Goal: Information Seeking & Learning: Find specific page/section

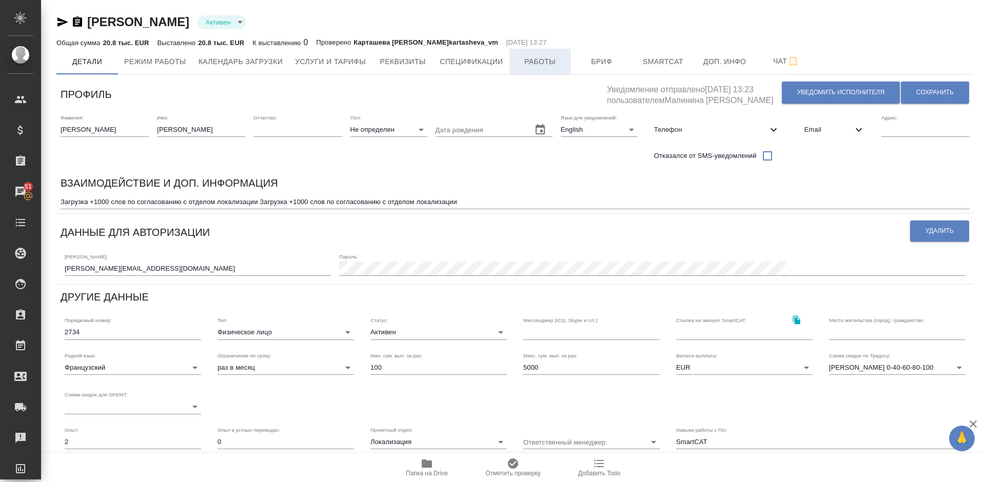
click at [541, 59] on span "Работы" at bounding box center [539, 61] width 49 height 13
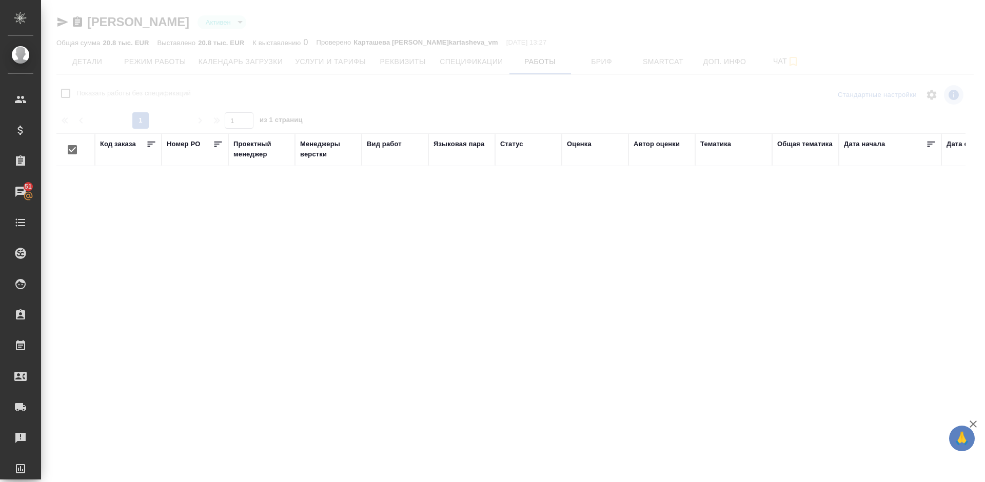
checkbox input "false"
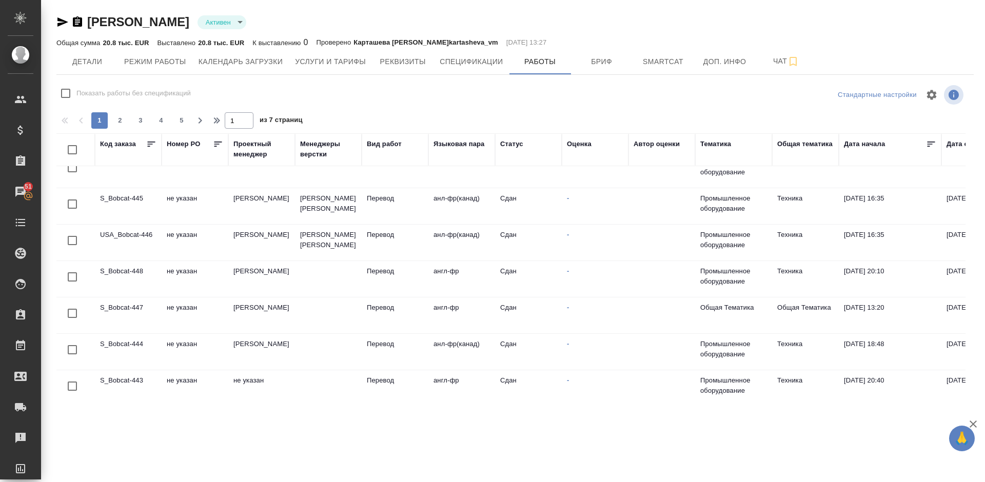
scroll to position [695, 0]
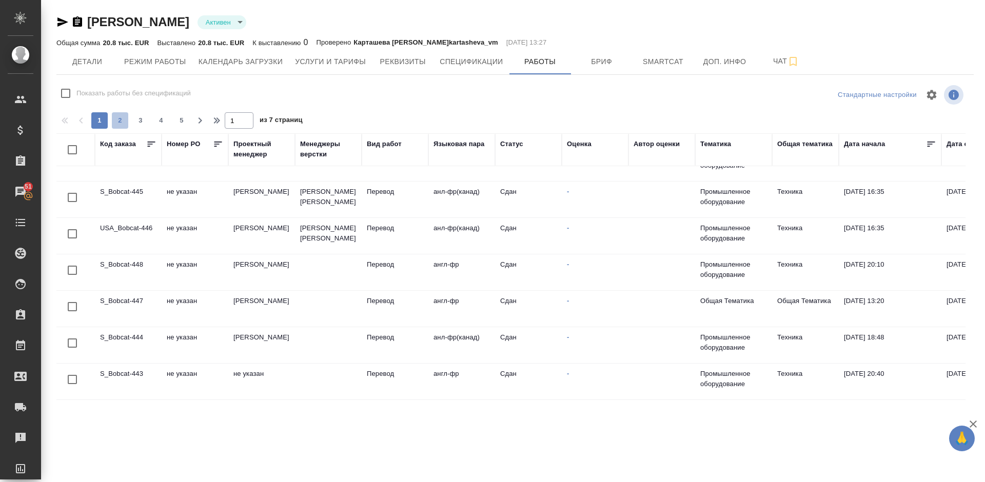
click at [124, 116] on span "2" at bounding box center [120, 120] width 16 height 10
type input "2"
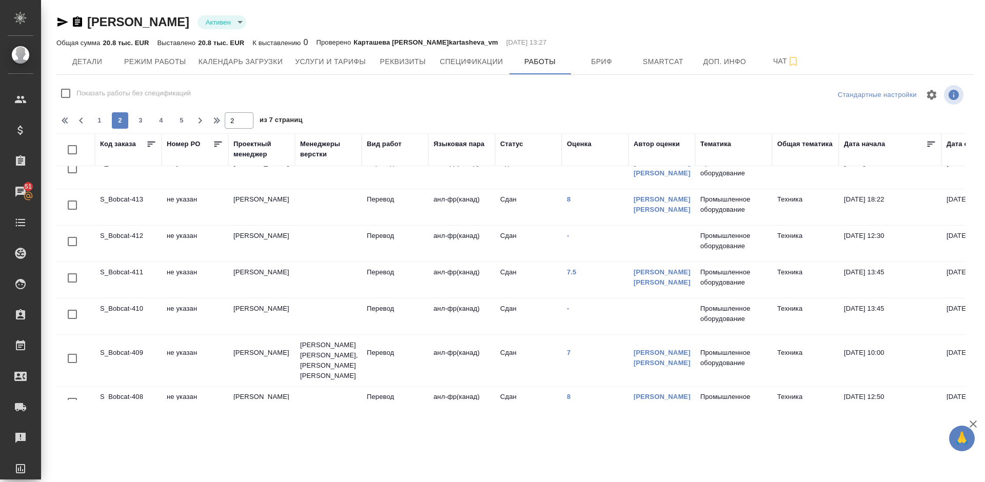
scroll to position [705, 0]
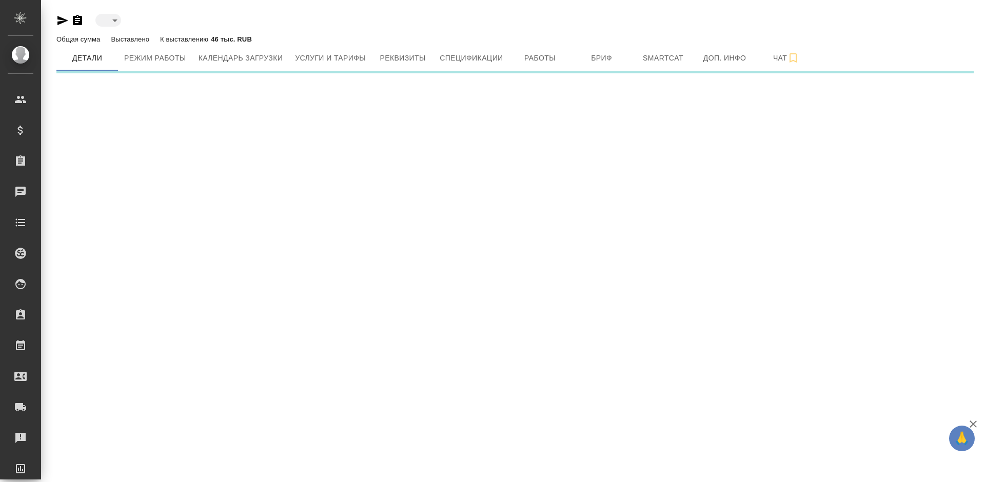
type input "active"
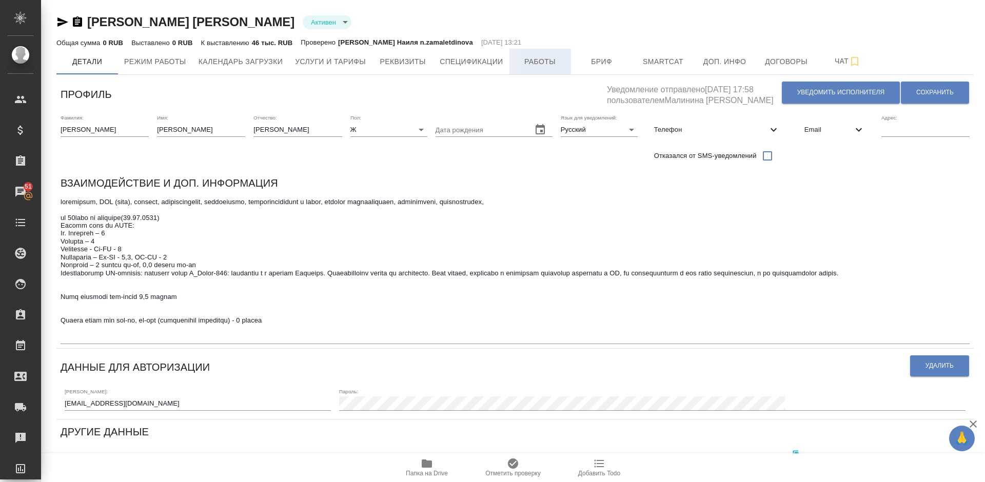
click at [542, 63] on span "Работы" at bounding box center [539, 61] width 49 height 13
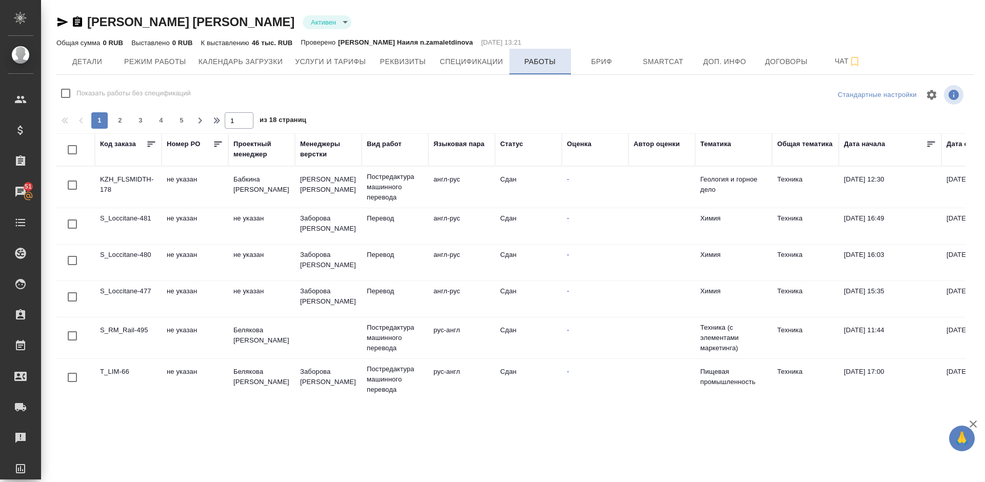
checkbox input "false"
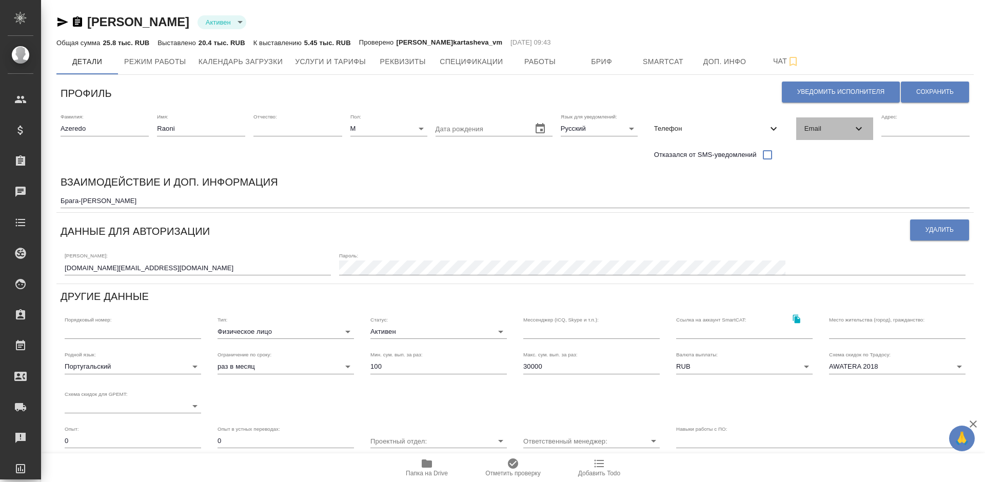
click at [834, 126] on span "Email" at bounding box center [828, 129] width 48 height 10
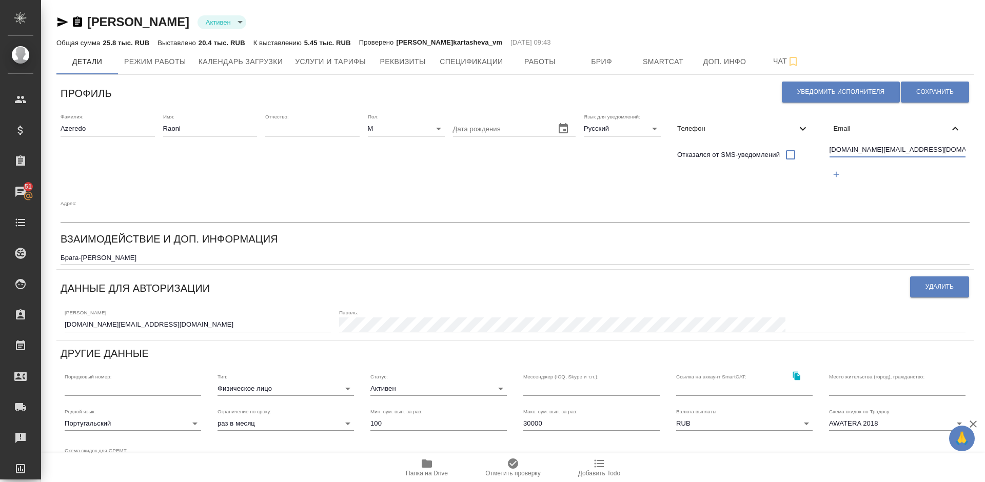
drag, startPoint x: 897, startPoint y: 152, endPoint x: 831, endPoint y: 148, distance: 65.8
click at [831, 148] on input "rao.br.az@gmail.com" at bounding box center [897, 150] width 136 height 13
drag, startPoint x: 95, startPoint y: 130, endPoint x: 61, endPoint y: 129, distance: 34.9
click at [61, 129] on input "Azeredo" at bounding box center [108, 129] width 94 height 14
drag, startPoint x: 184, startPoint y: 129, endPoint x: 157, endPoint y: 129, distance: 27.2
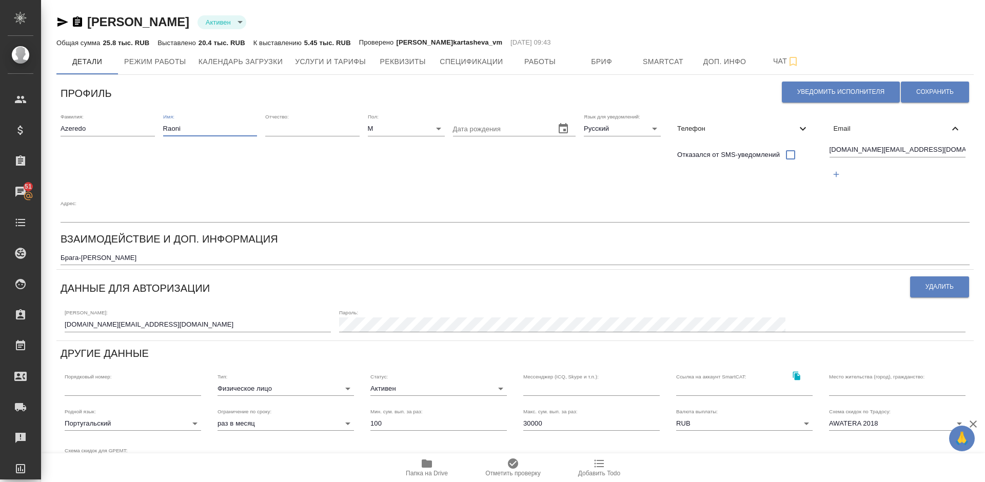
click at [157, 129] on div "Фамилия: Azeredo Имя: Raoni Отчество: Пол: М male Дата рождения Язык для уведом…" at bounding box center [514, 167] width 917 height 117
click at [530, 64] on span "Работы" at bounding box center [539, 61] width 49 height 13
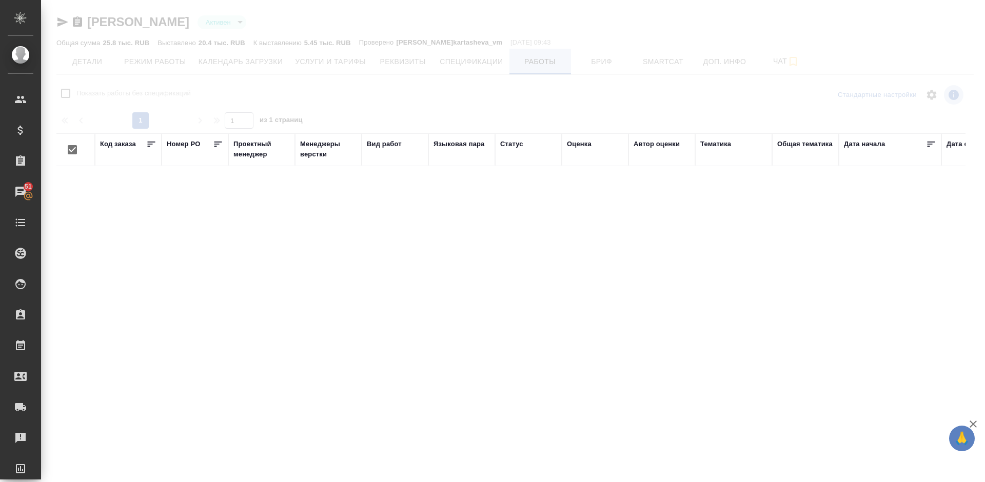
checkbox input "false"
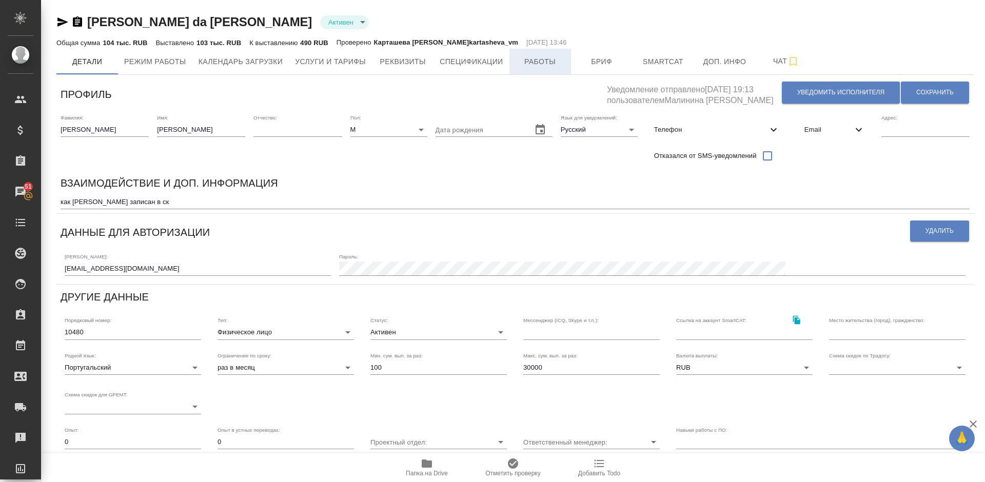
click at [531, 62] on span "Работы" at bounding box center [539, 61] width 49 height 13
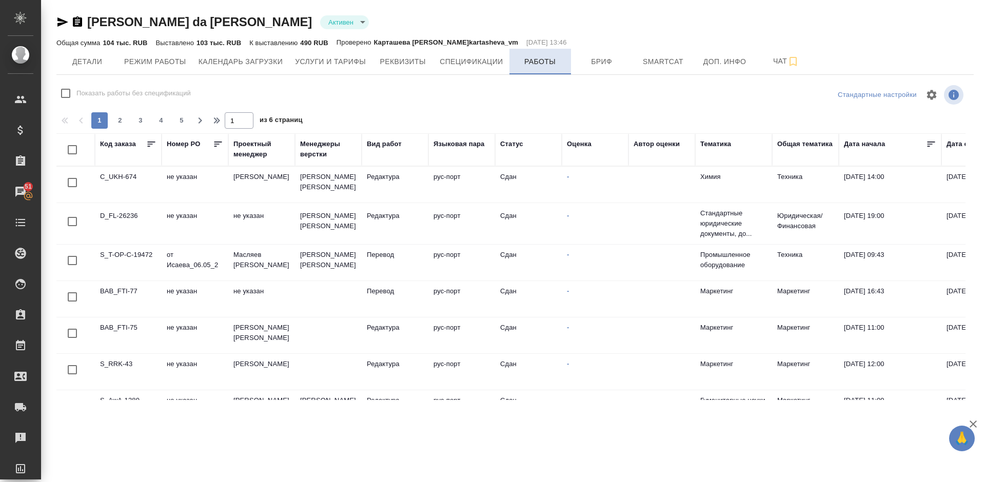
checkbox input "false"
click at [94, 66] on span "Детали" at bounding box center [87, 61] width 49 height 13
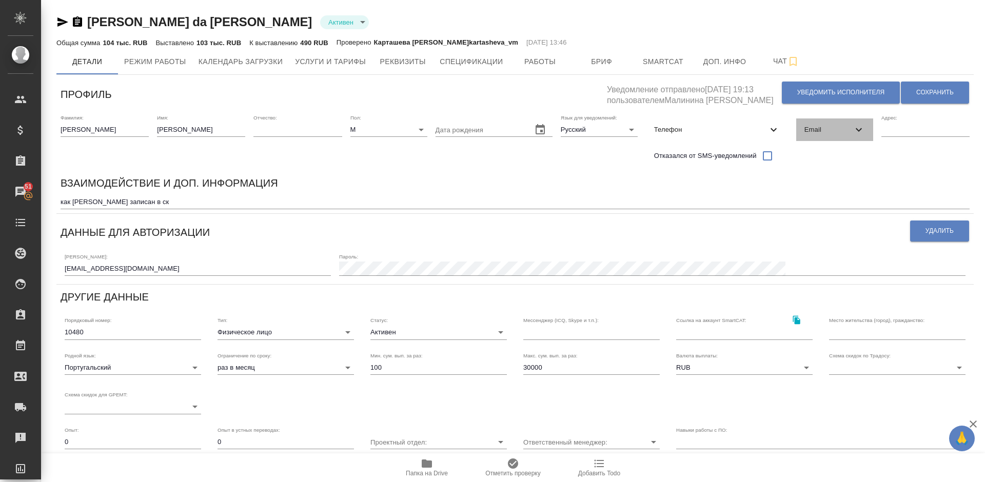
click at [832, 134] on span "Email" at bounding box center [828, 130] width 48 height 10
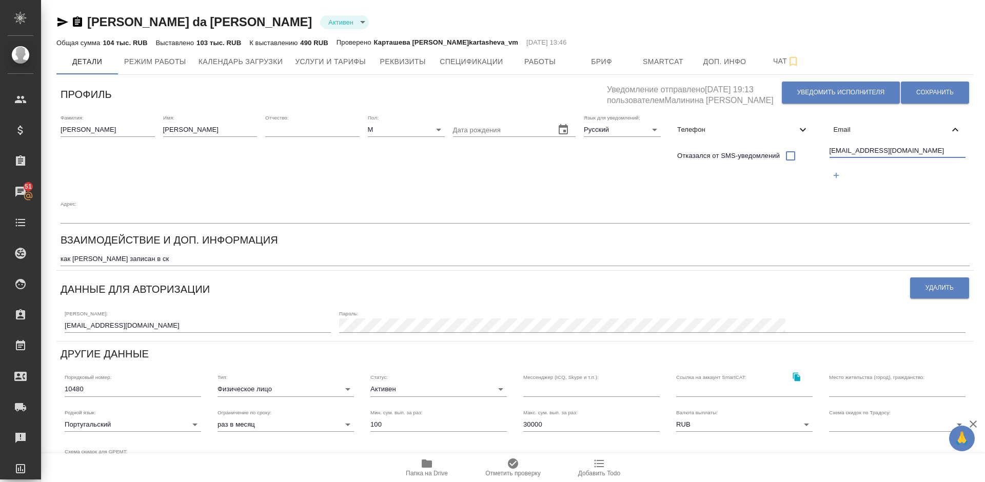
drag, startPoint x: 918, startPoint y: 149, endPoint x: 829, endPoint y: 150, distance: 89.2
click at [829, 150] on input "pyccki_iazik@yahoo.com.br" at bounding box center [897, 151] width 136 height 13
click at [347, 64] on span "Услуги и тарифы" at bounding box center [330, 61] width 71 height 13
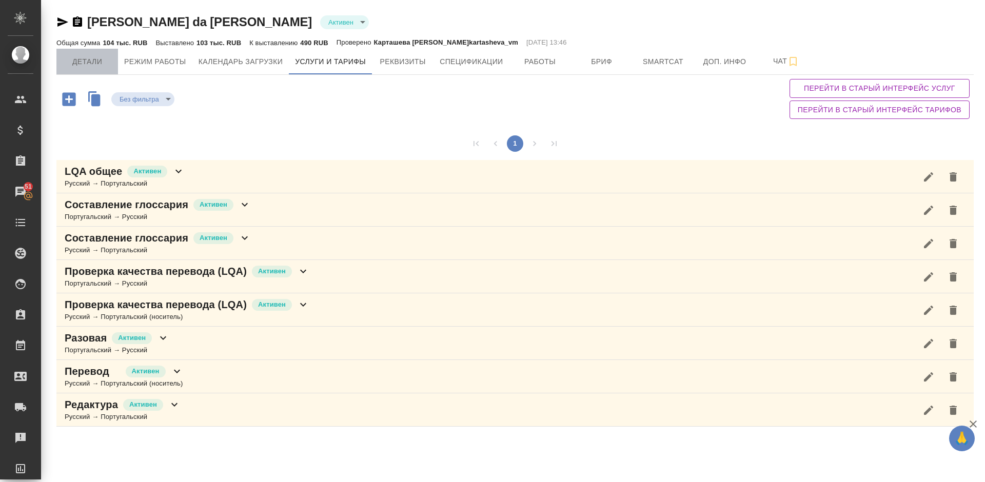
click at [84, 56] on span "Детали" at bounding box center [87, 61] width 49 height 13
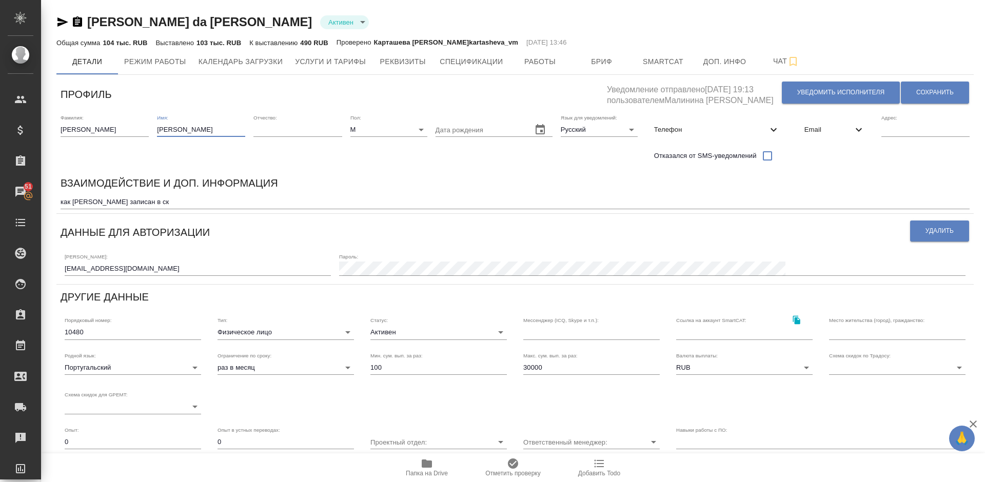
drag, startPoint x: 189, startPoint y: 127, endPoint x: 157, endPoint y: 129, distance: 31.9
click at [157, 129] on input "Adalberto" at bounding box center [201, 130] width 88 height 14
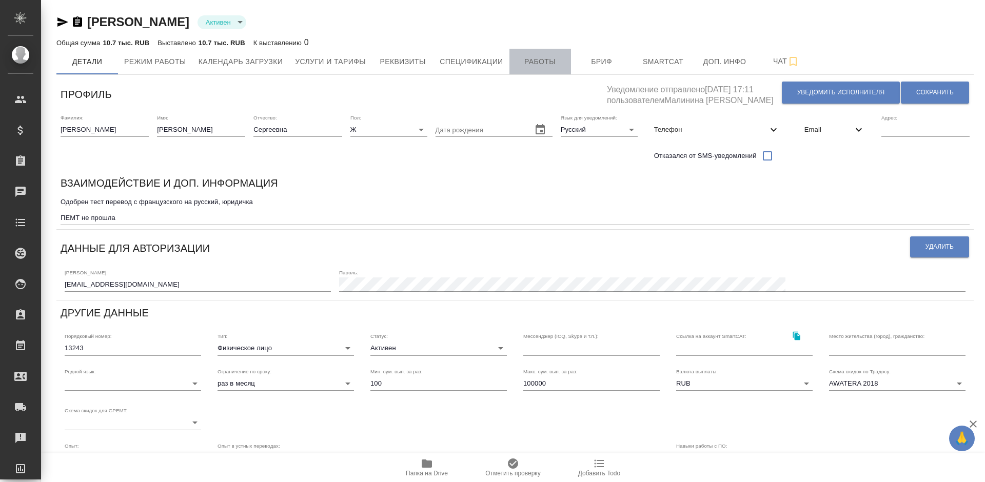
click at [539, 64] on span "Работы" at bounding box center [539, 61] width 49 height 13
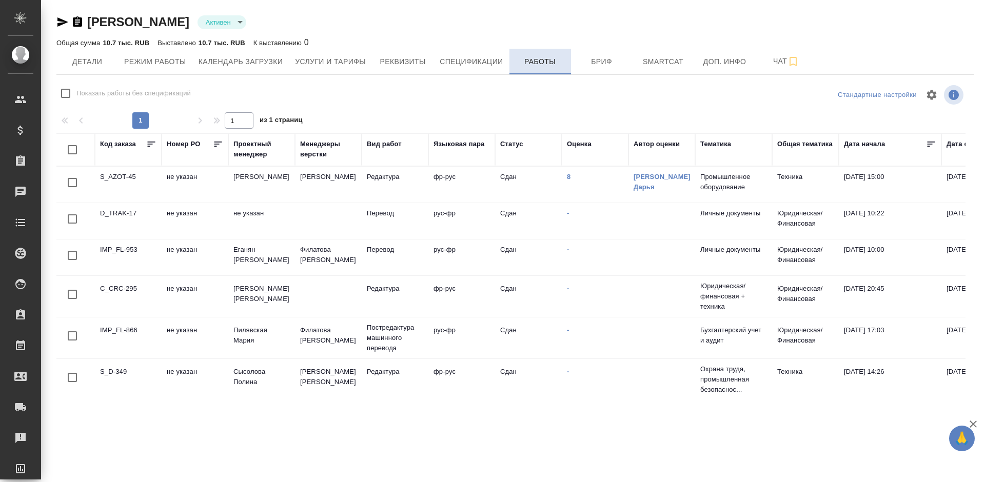
checkbox input "false"
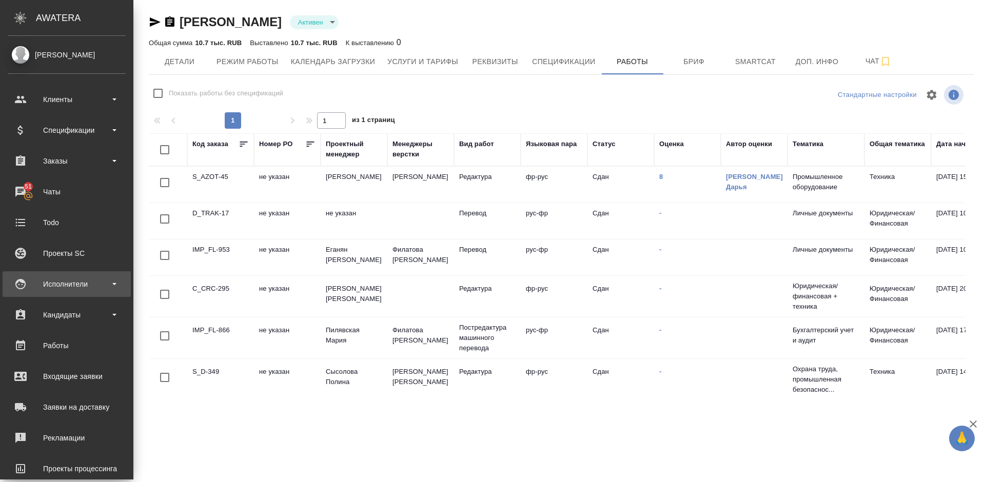
click at [71, 293] on div "Исполнители" at bounding box center [67, 284] width 128 height 26
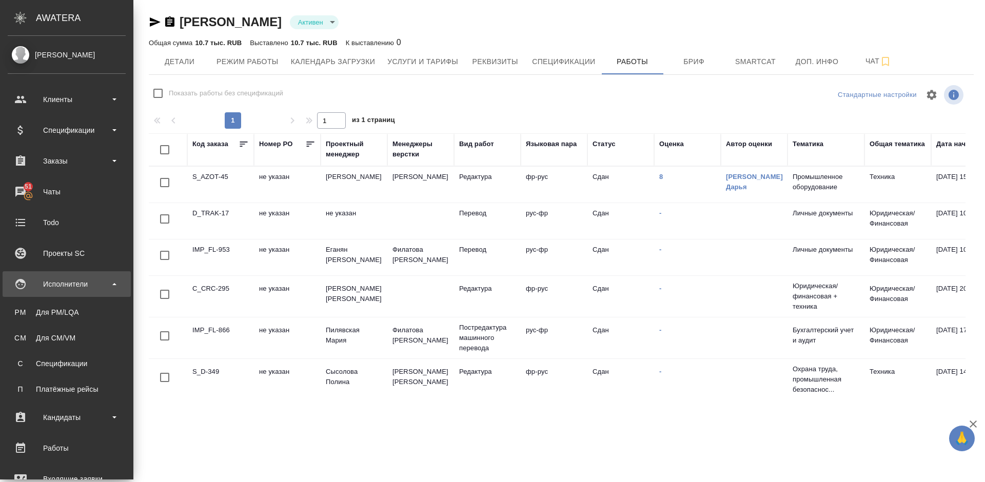
click at [69, 293] on div "Исполнители" at bounding box center [67, 284] width 128 height 26
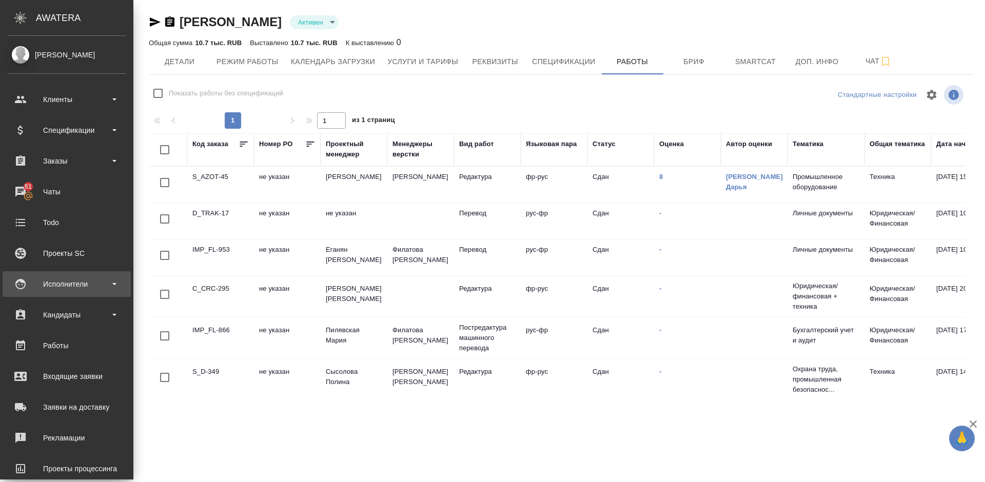
click at [85, 286] on div "Исполнители" at bounding box center [67, 283] width 118 height 15
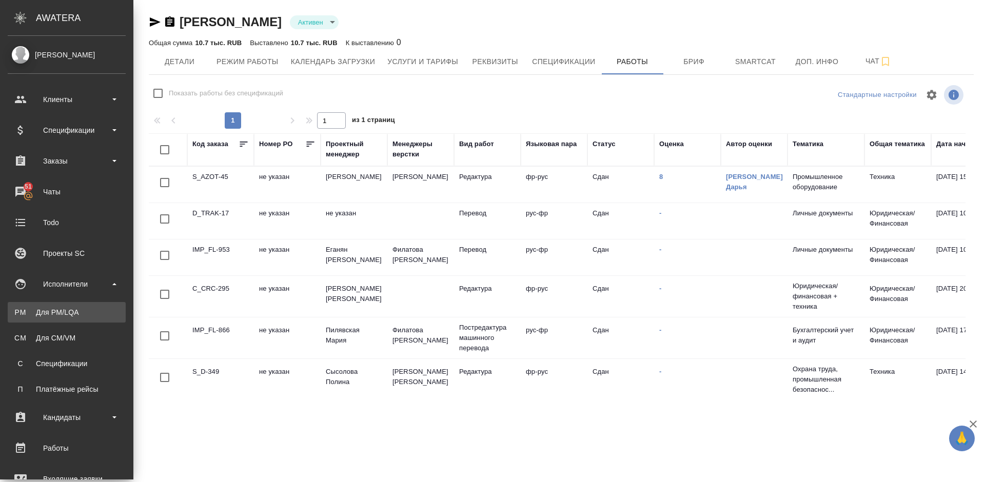
click at [91, 319] on link "PM Для PM/LQA" at bounding box center [67, 312] width 118 height 21
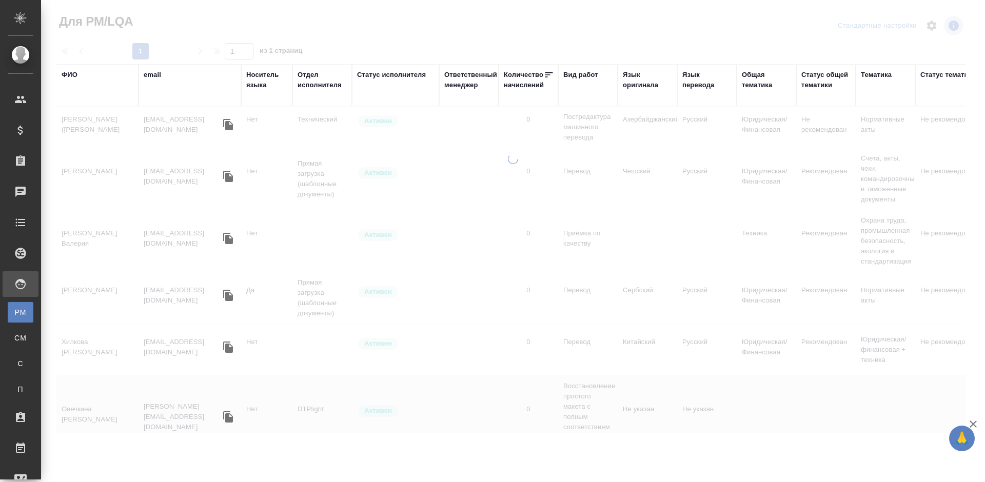
click at [636, 85] on div "Язык оригинала" at bounding box center [647, 80] width 49 height 21
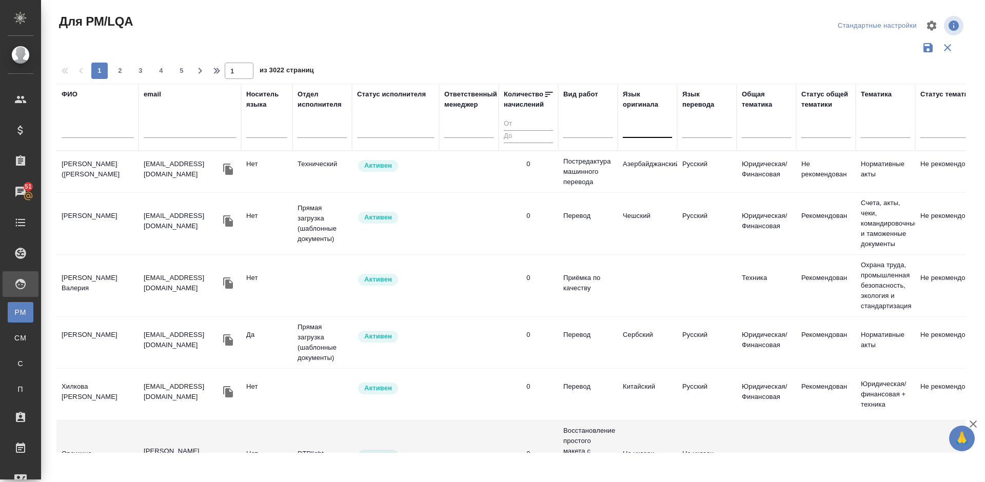
click at [636, 130] on div at bounding box center [647, 128] width 49 height 15
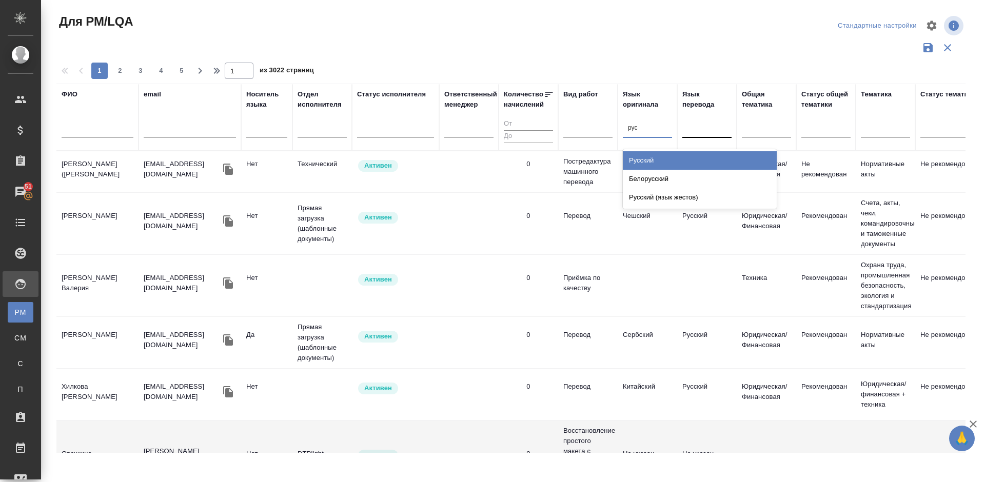
type input "рус"
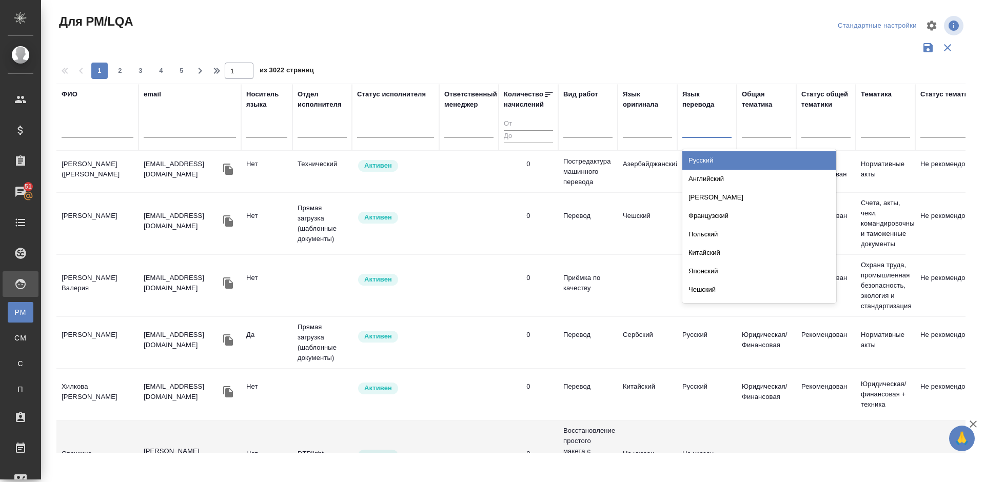
click at [711, 136] on div at bounding box center [706, 127] width 49 height 19
click at [644, 133] on div at bounding box center [647, 128] width 49 height 15
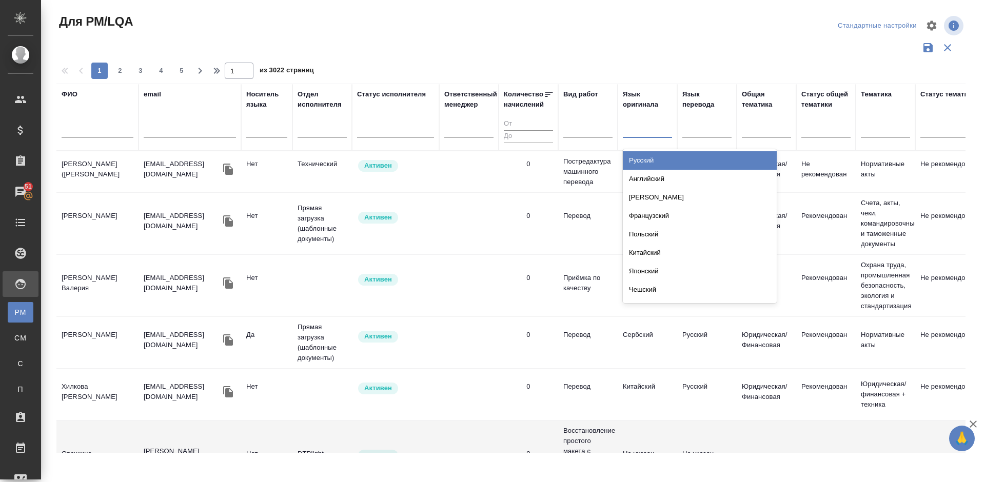
click at [649, 157] on div "Русский" at bounding box center [700, 160] width 154 height 18
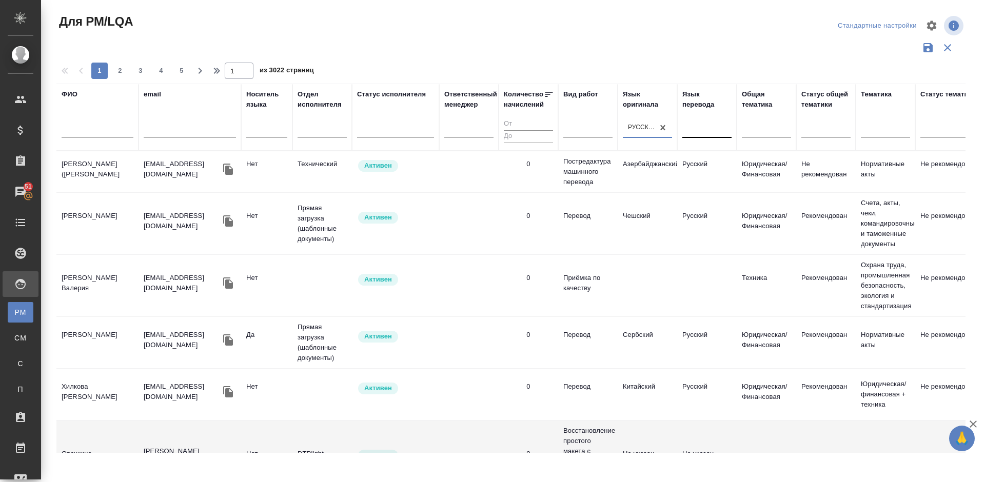
click at [704, 134] on div at bounding box center [706, 128] width 49 height 15
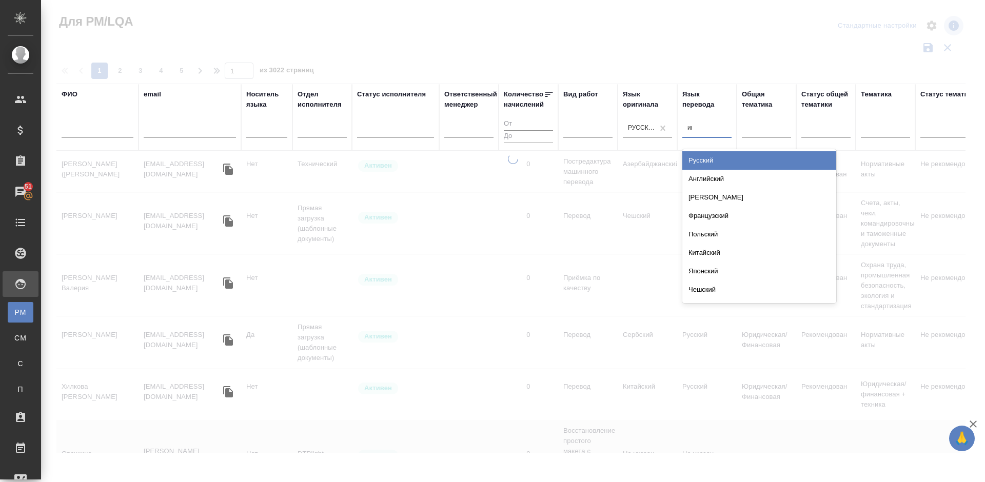
type input "инд"
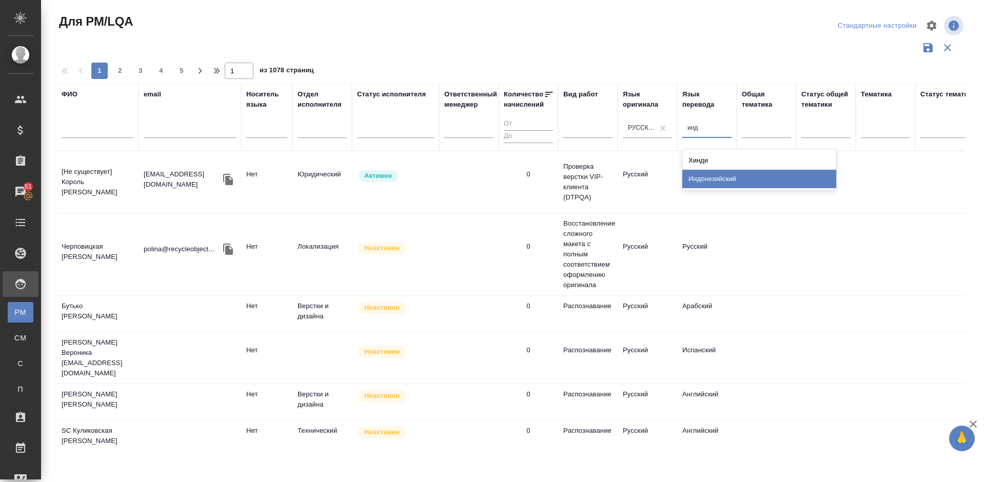
click at [711, 176] on div "Индонезийский" at bounding box center [759, 179] width 154 height 18
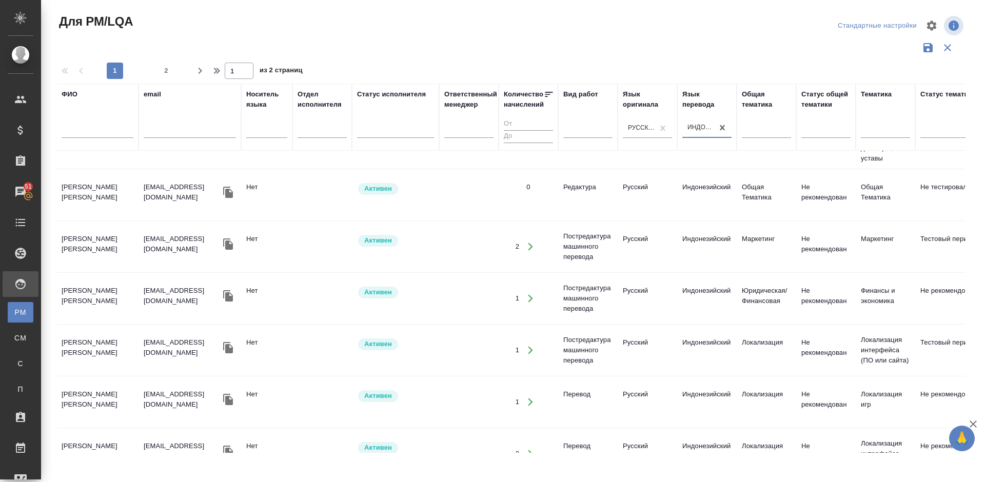
scroll to position [1002, 0]
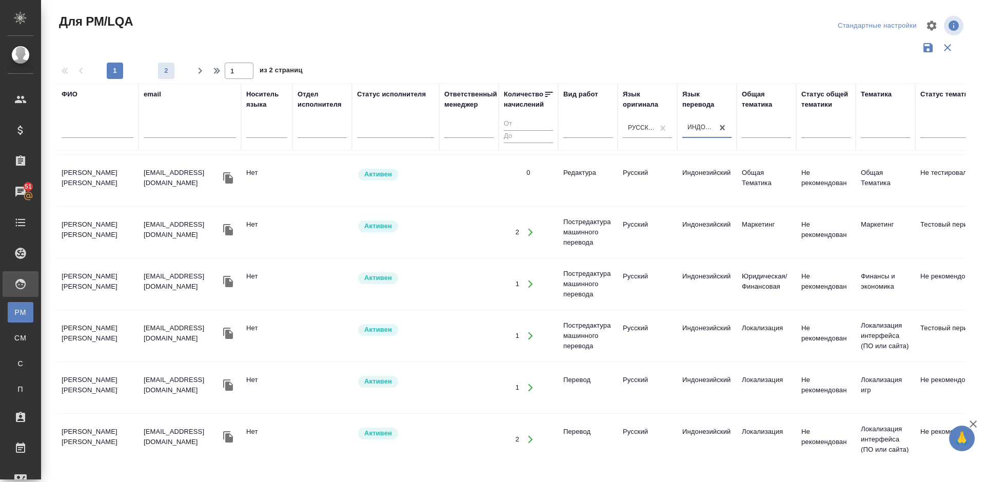
click at [167, 70] on span "2" at bounding box center [166, 71] width 16 height 10
type input "2"
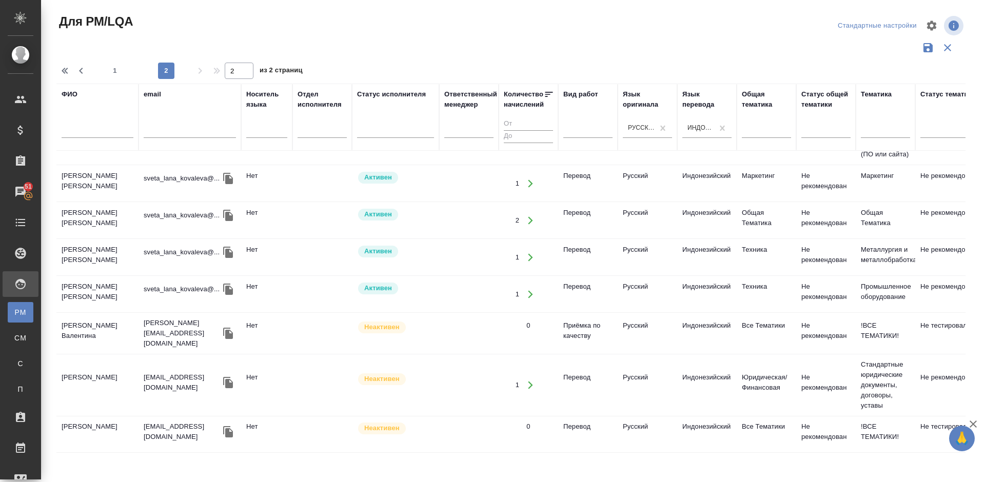
scroll to position [285, 0]
click at [107, 382] on td "Москвина Елизавета" at bounding box center [97, 385] width 82 height 36
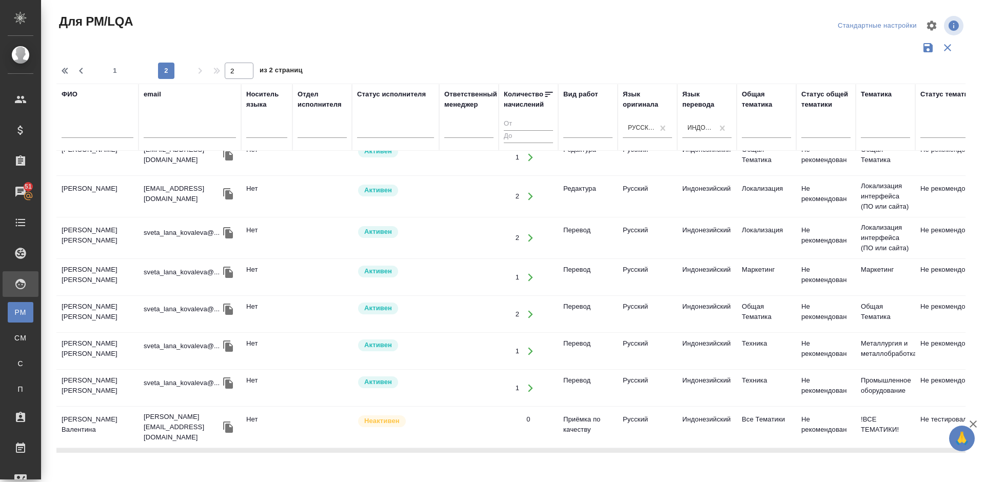
scroll to position [158, 0]
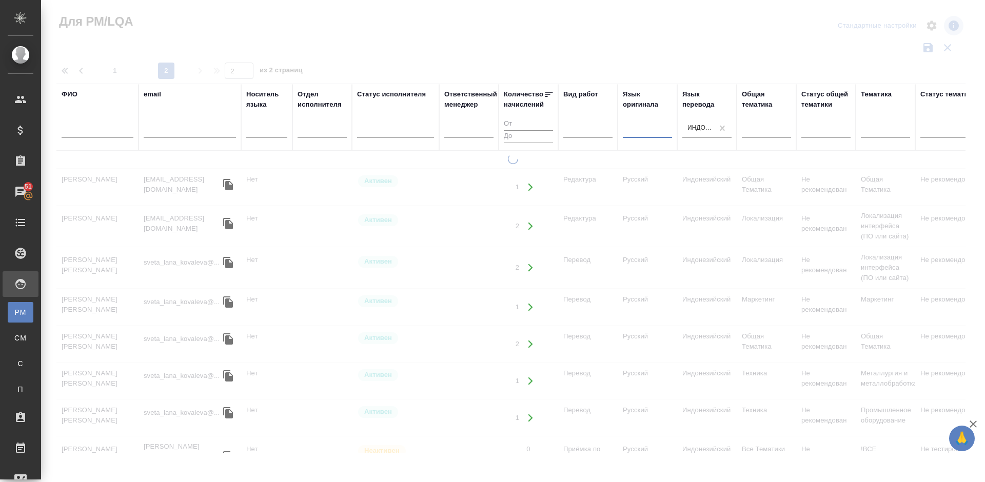
click at [632, 125] on div at bounding box center [647, 128] width 49 height 15
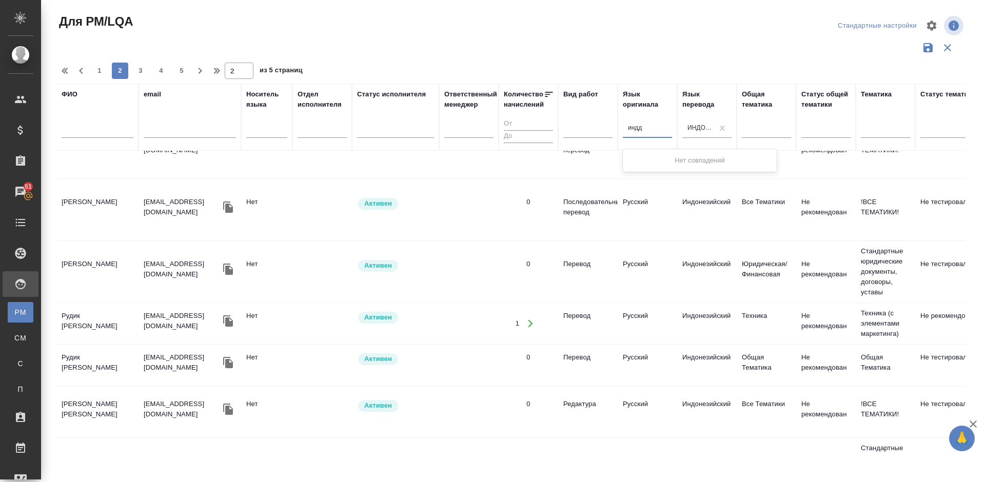
type input "инд"
click at [661, 185] on div "Индонезийский" at bounding box center [700, 179] width 154 height 18
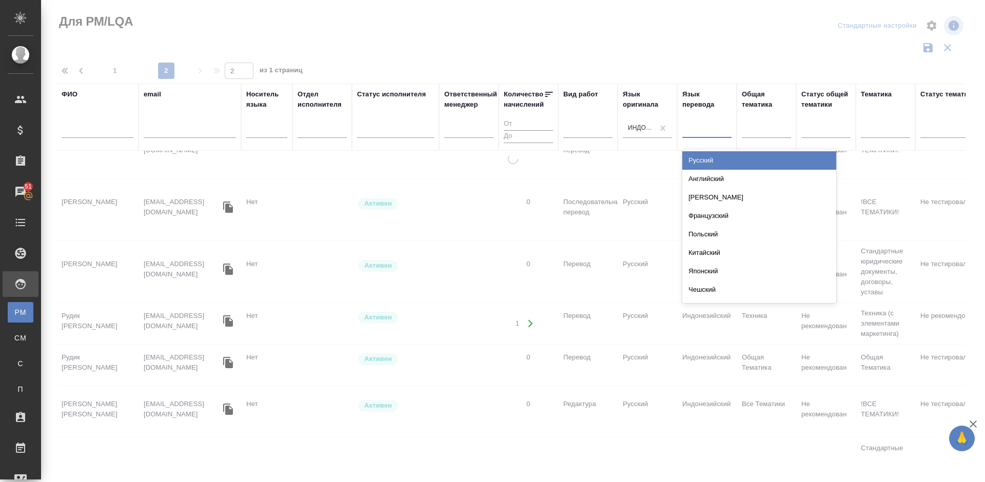
click at [701, 127] on div at bounding box center [706, 128] width 49 height 15
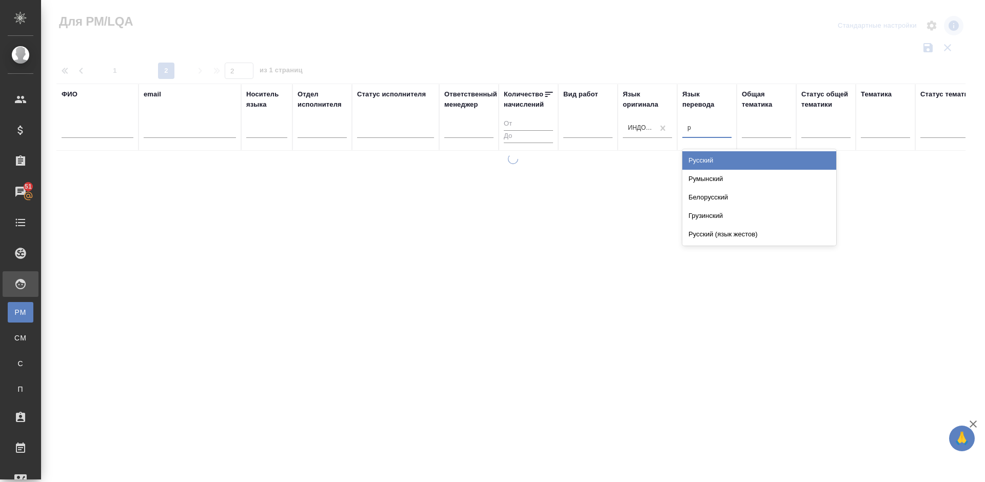
type input "ру"
click at [704, 156] on div "Русский" at bounding box center [759, 160] width 154 height 18
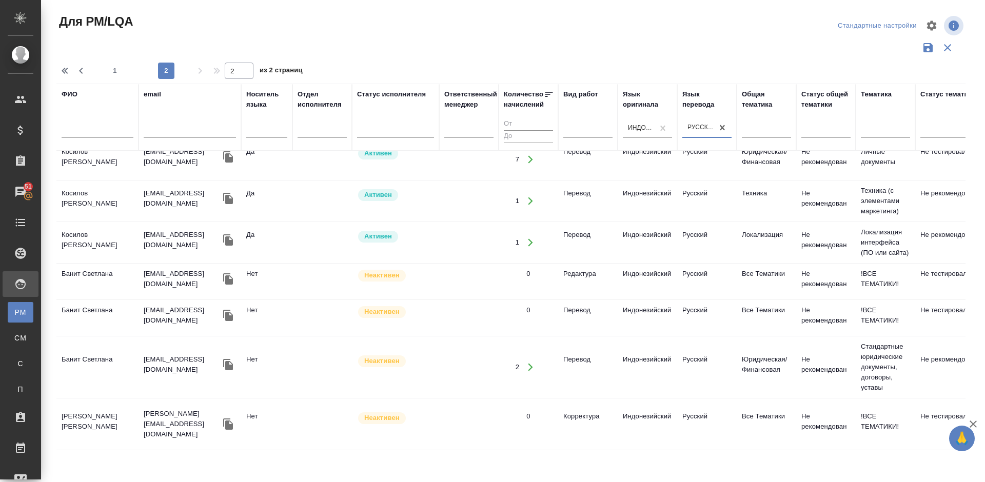
scroll to position [844, 0]
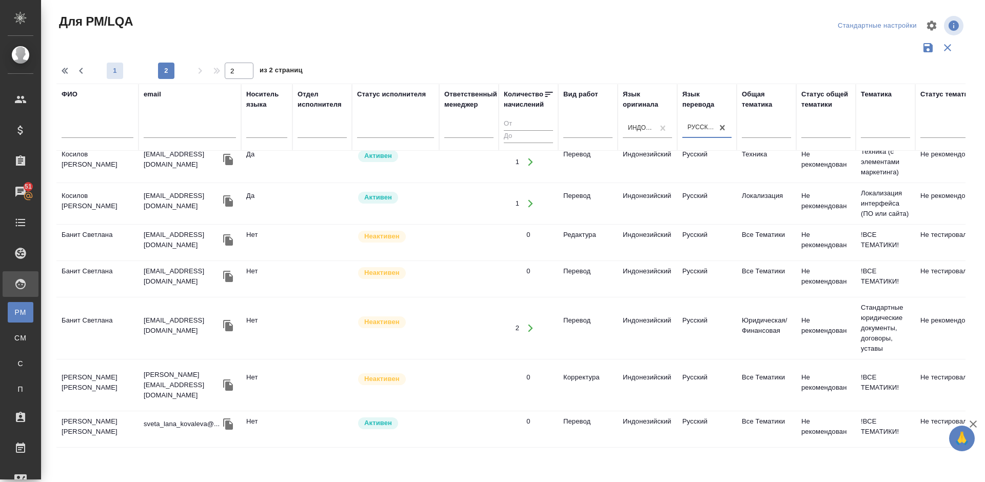
click at [120, 73] on span "1" at bounding box center [115, 71] width 16 height 10
type input "1"
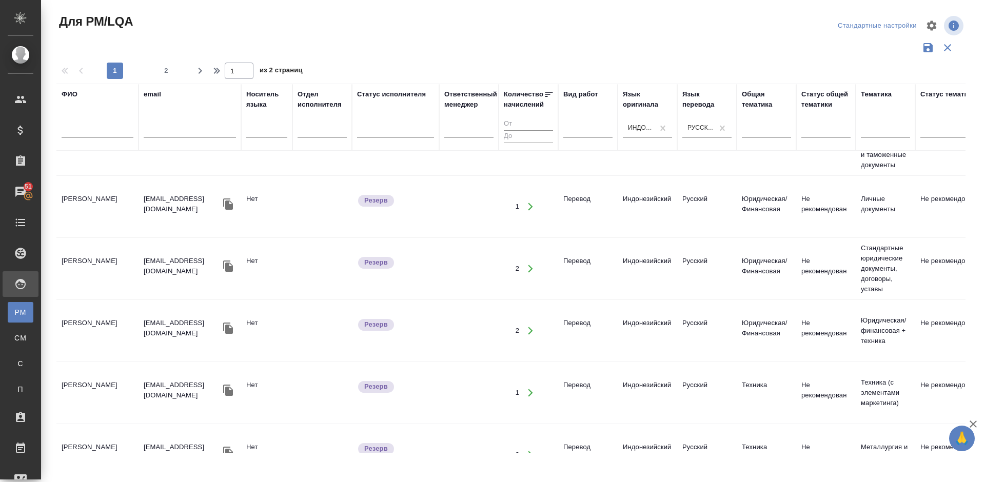
scroll to position [1105, 0]
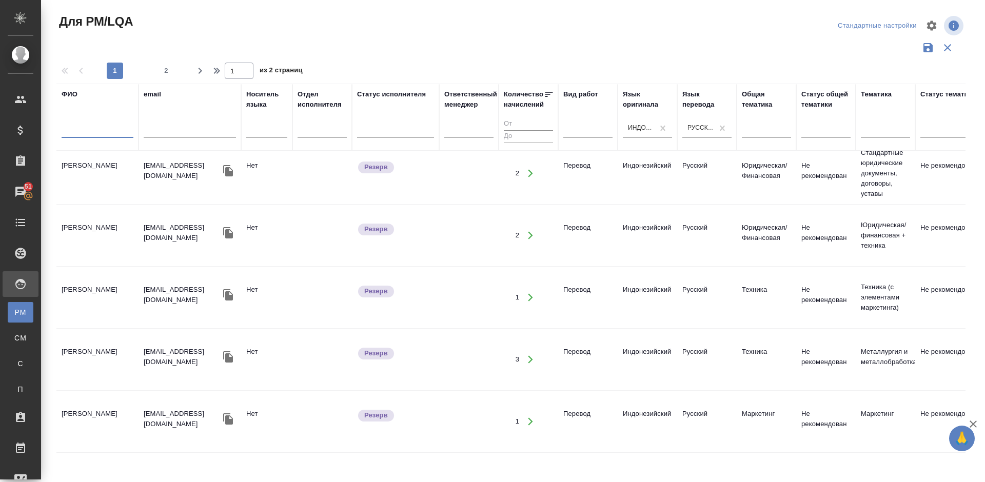
click at [98, 128] on input "text" at bounding box center [98, 131] width 72 height 13
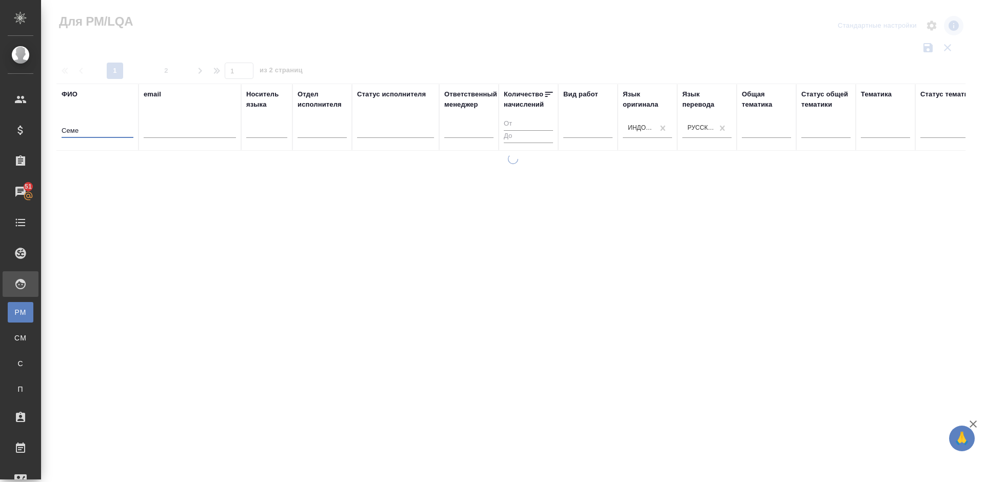
scroll to position [0, 0]
type input "С"
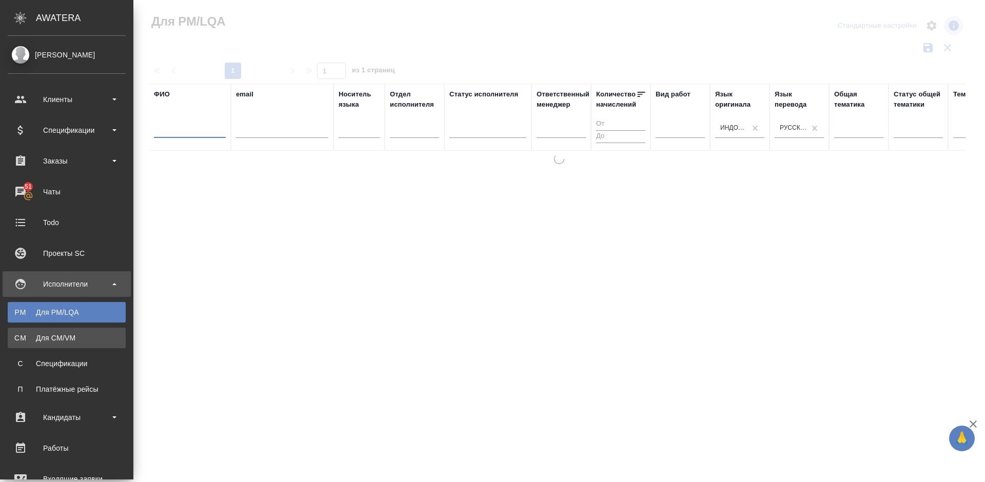
click at [37, 336] on div "Для CM/VM" at bounding box center [67, 338] width 108 height 10
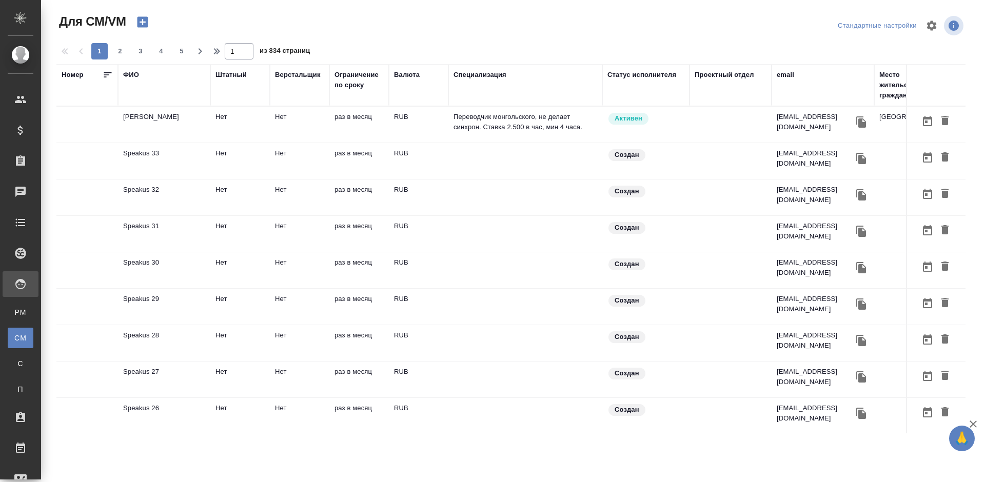
click at [136, 75] on div "ФИО" at bounding box center [131, 75] width 16 height 10
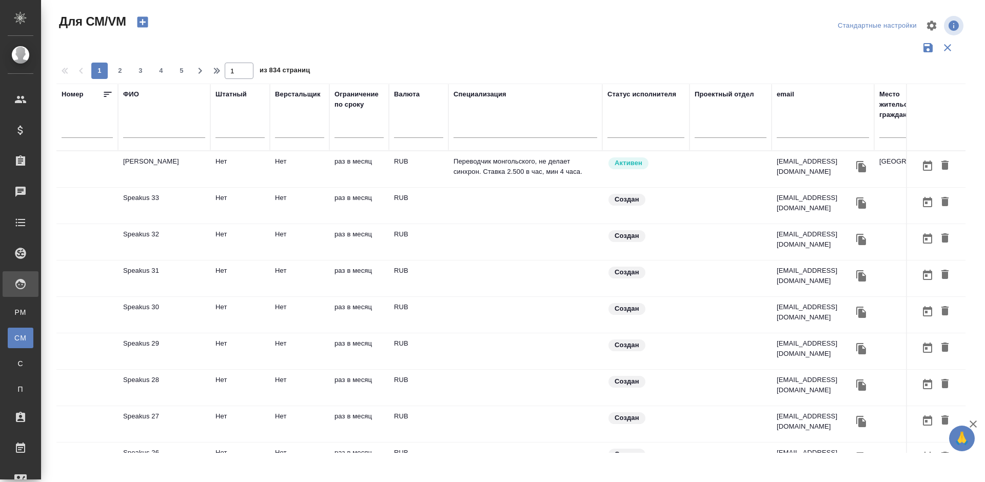
click at [148, 134] on input "text" at bounding box center [164, 131] width 82 height 13
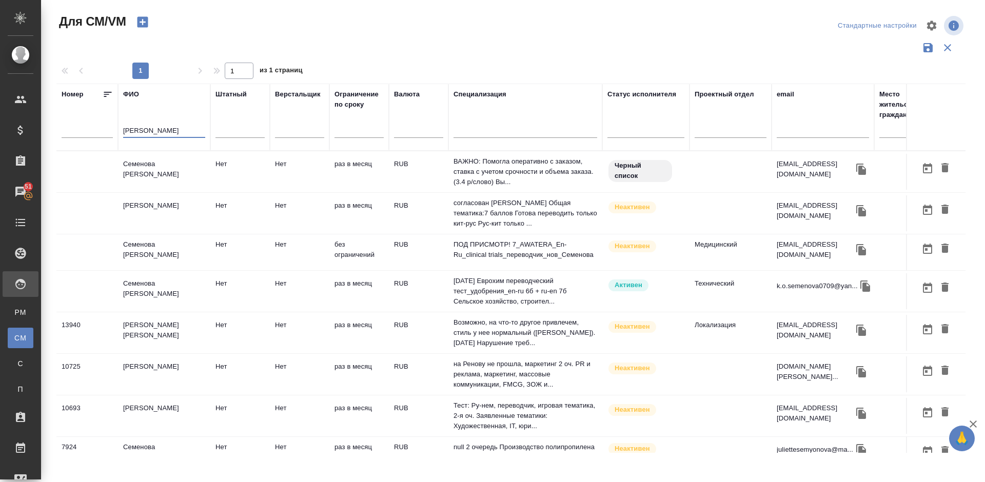
type input "Семенова"
click at [187, 177] on td "Семенова Елизавета Валерьевна" at bounding box center [164, 172] width 92 height 36
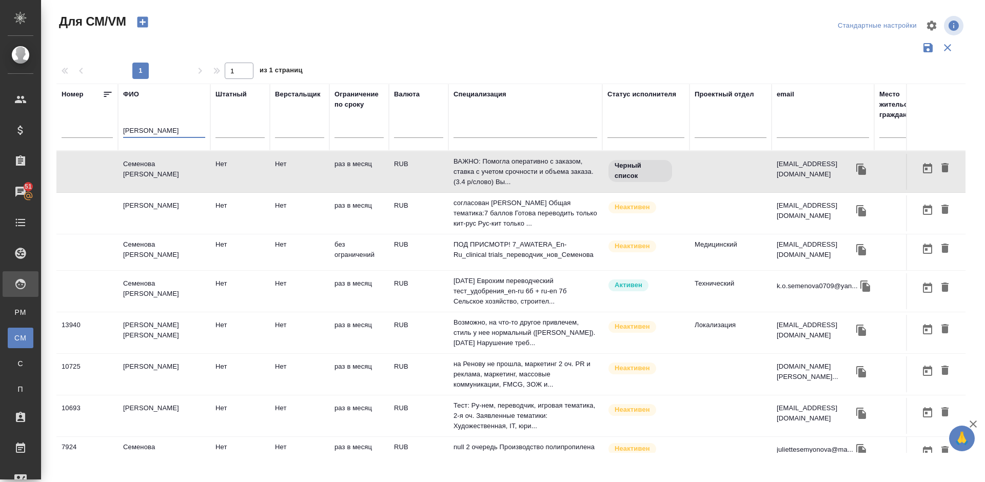
drag, startPoint x: 161, startPoint y: 130, endPoint x: 116, endPoint y: 130, distance: 45.1
click at [116, 130] on tr "Номер ФИО Семенова Штатный Верстальщик Ограничение по сроку Валюта Специализаци…" at bounding box center [604, 117] width 1096 height 67
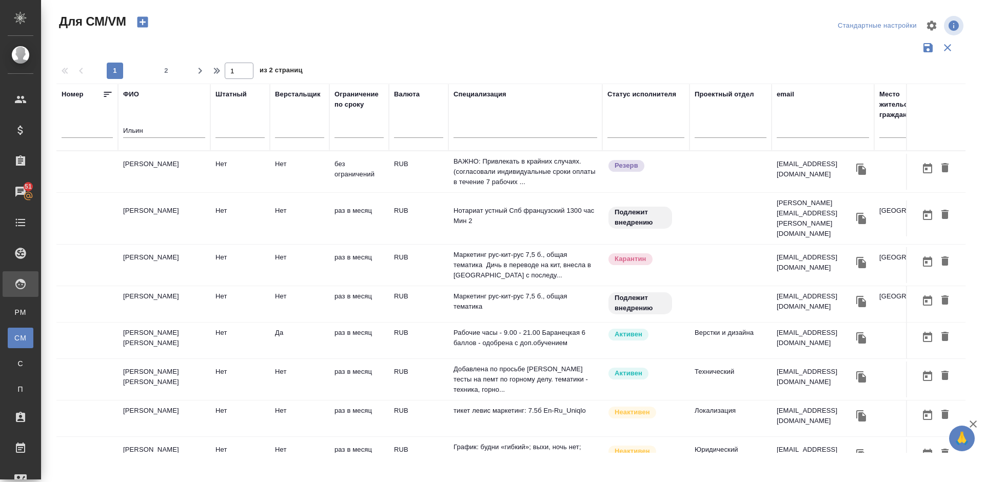
click at [171, 180] on td "[PERSON_NAME]" at bounding box center [164, 172] width 92 height 36
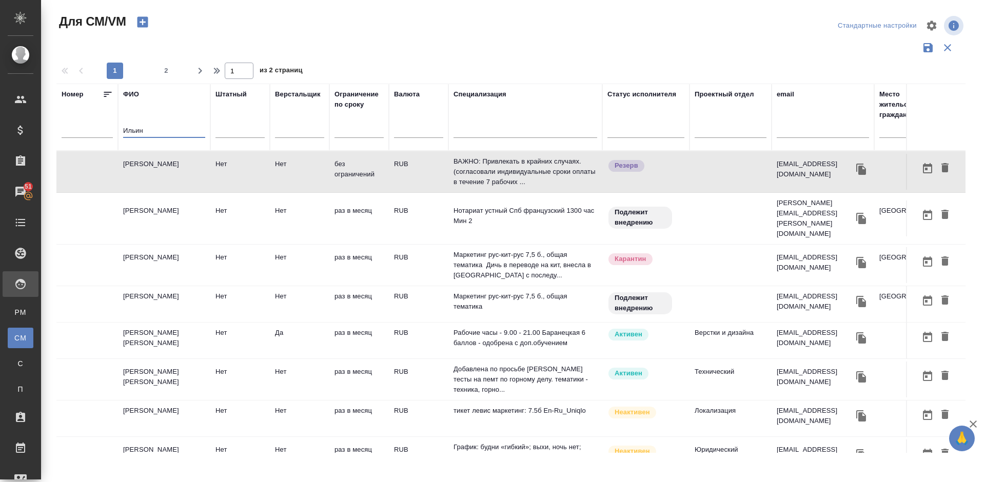
click at [145, 128] on input "Ильин" at bounding box center [164, 131] width 82 height 13
type input "И"
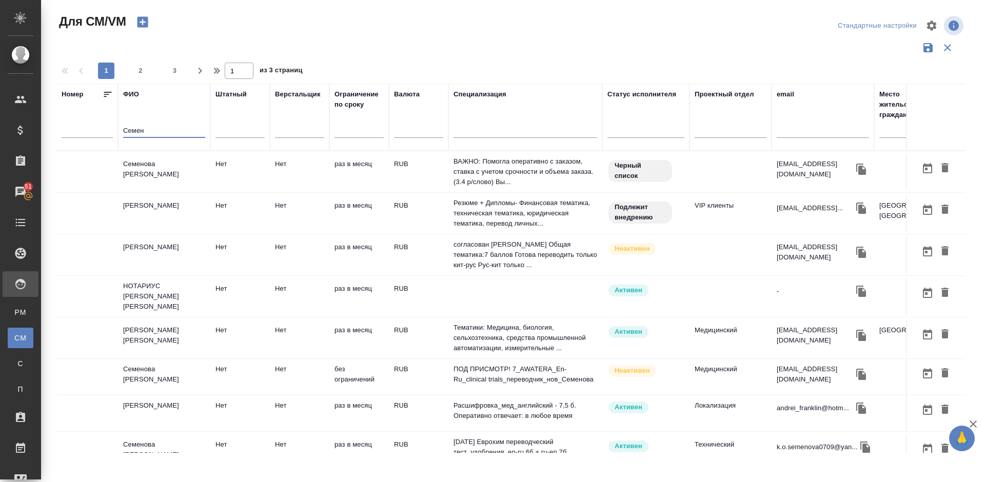
type input "Семен"
click at [184, 178] on td "Семенова Елизавета Валерьевна" at bounding box center [164, 172] width 92 height 36
click at [184, 178] on td "[PERSON_NAME]" at bounding box center [164, 172] width 92 height 36
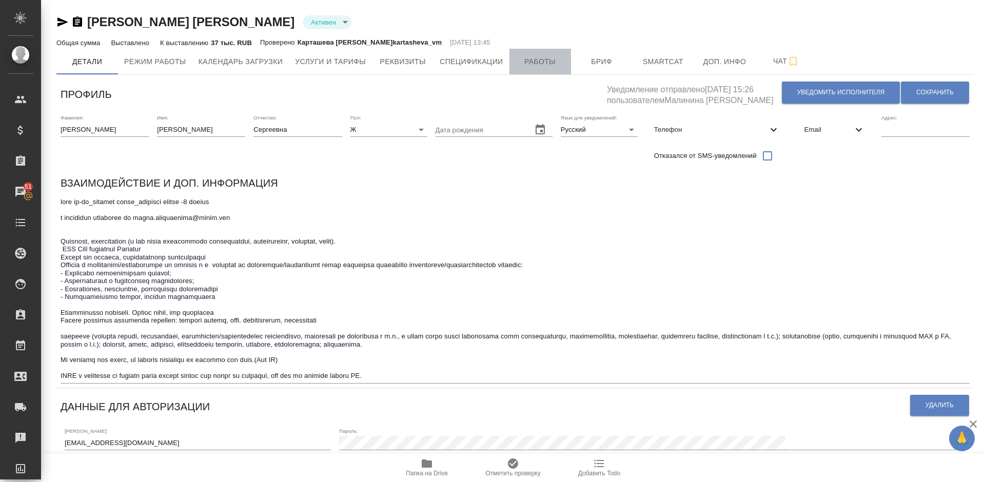
click at [533, 66] on span "Работы" at bounding box center [539, 61] width 49 height 13
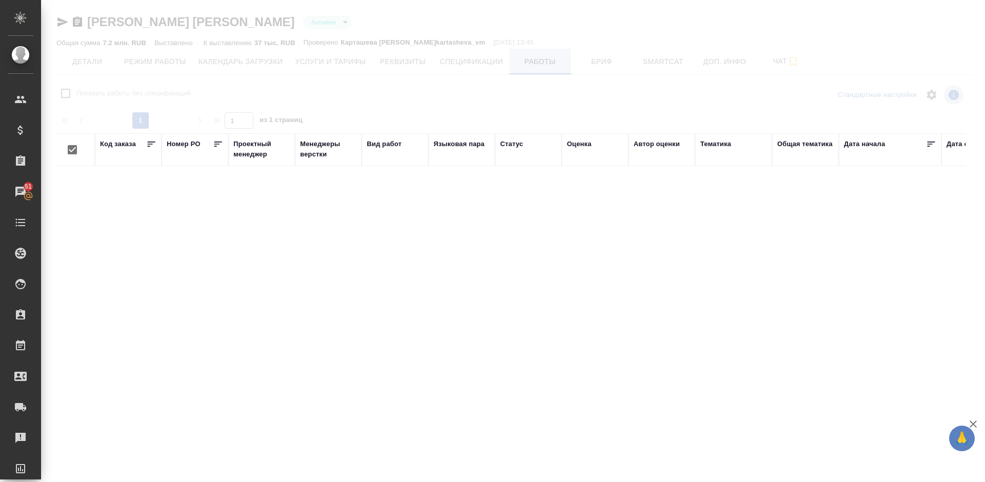
checkbox input "false"
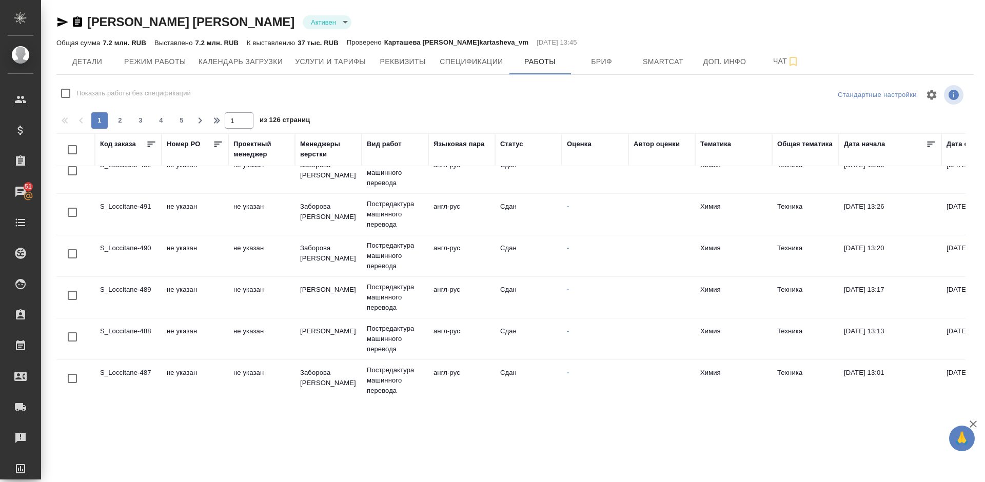
scroll to position [813, 0]
click at [122, 116] on span "2" at bounding box center [120, 120] width 16 height 10
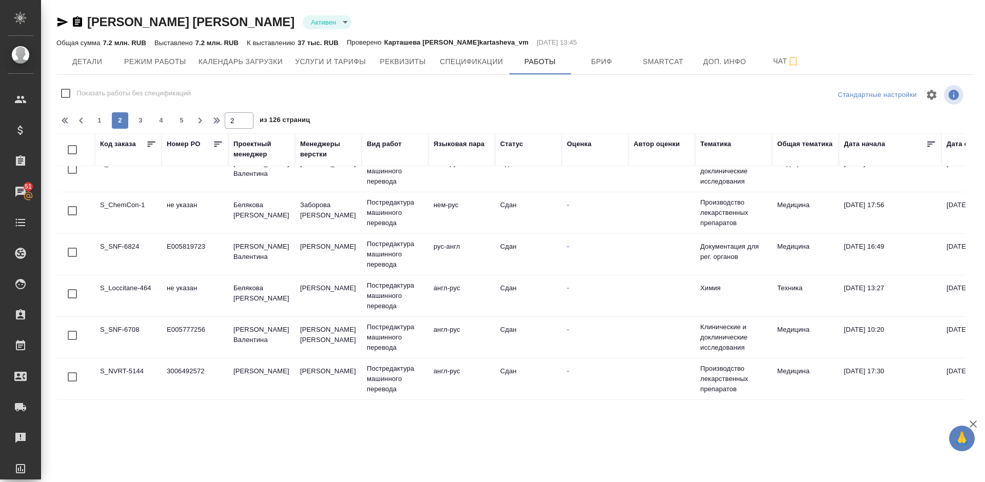
scroll to position [808, 0]
click at [142, 121] on span "3" at bounding box center [140, 120] width 16 height 10
type input "3"
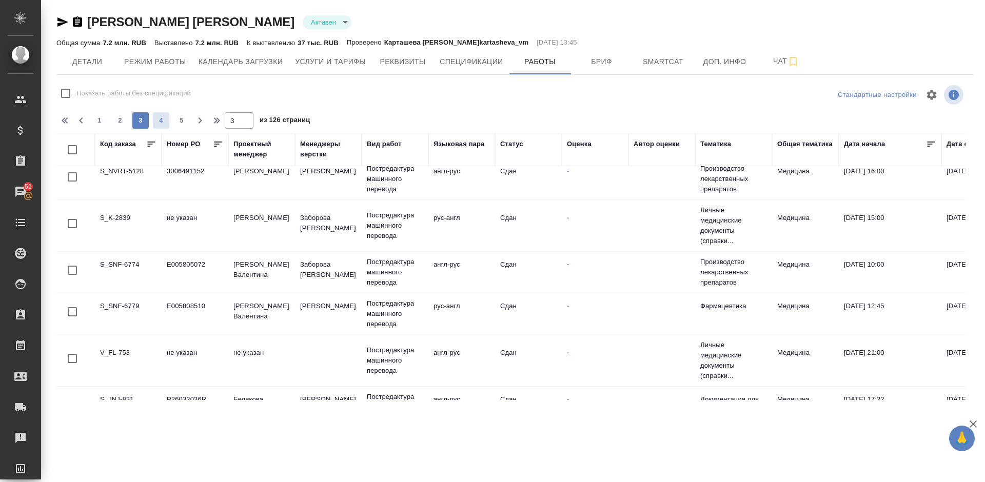
scroll to position [813, 0]
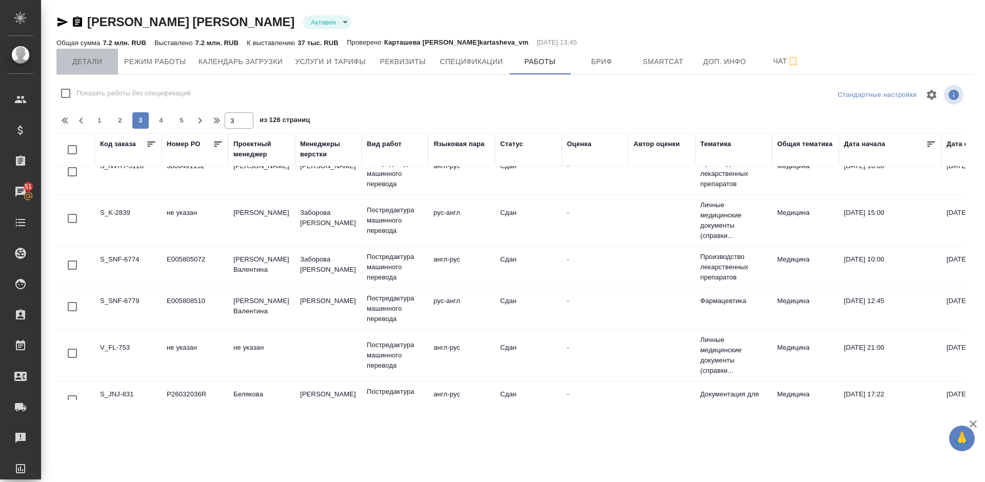
click at [95, 63] on span "Детали" at bounding box center [87, 61] width 49 height 13
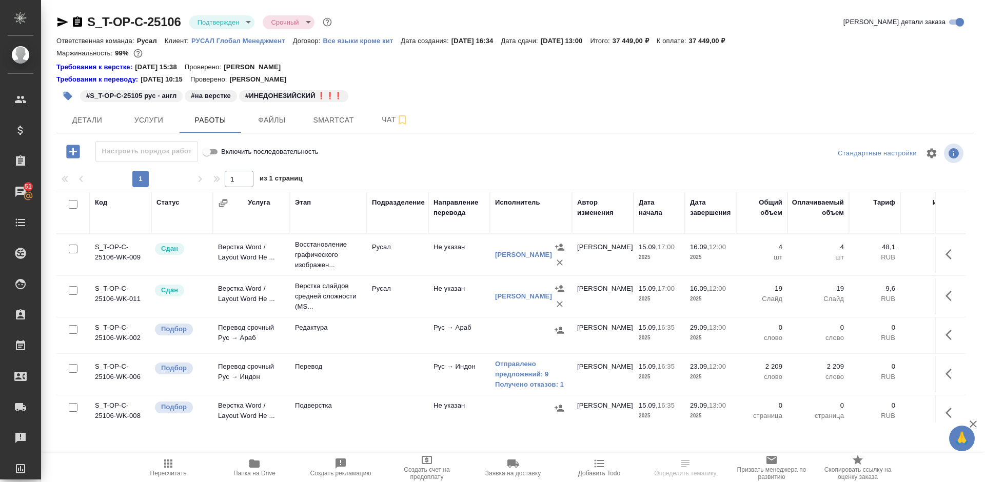
scroll to position [17, 0]
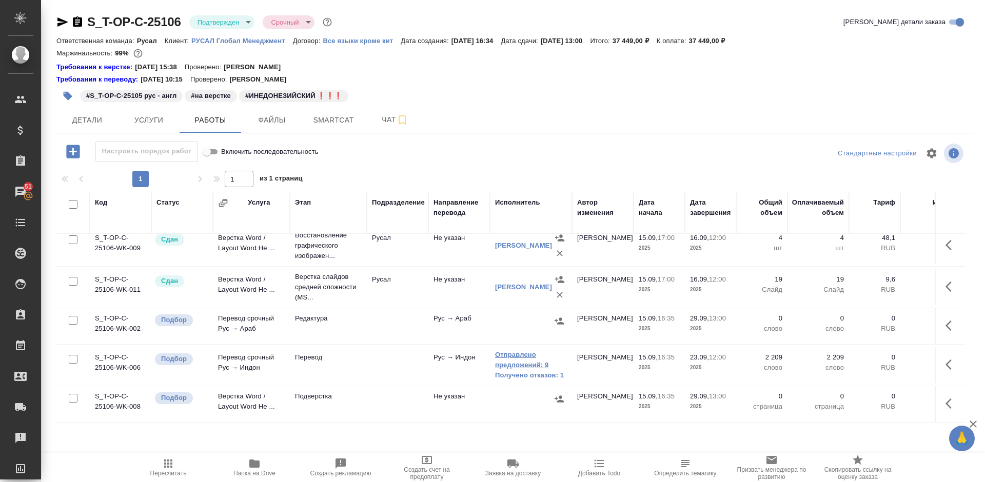
click at [520, 356] on link "Отправлено предложений: 9" at bounding box center [531, 360] width 72 height 21
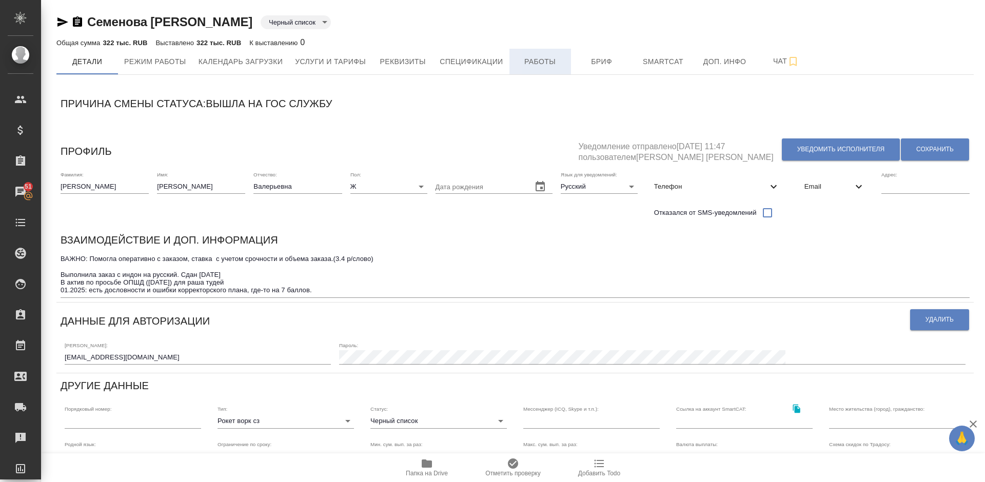
click at [540, 59] on span "Работы" at bounding box center [539, 61] width 49 height 13
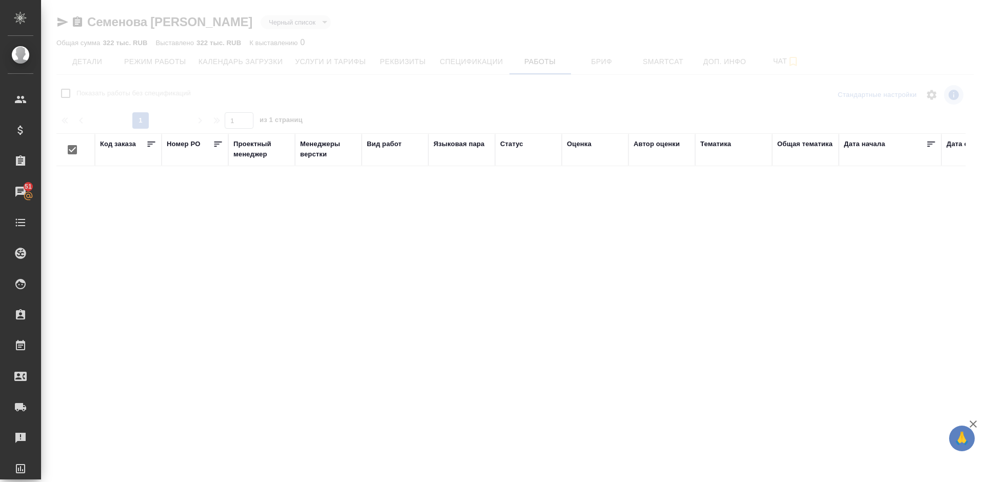
checkbox input "false"
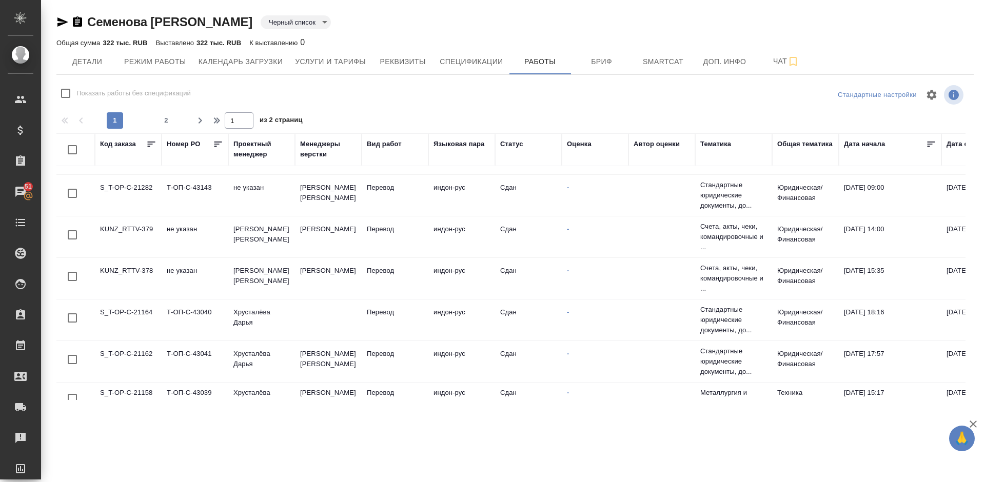
scroll to position [782, 0]
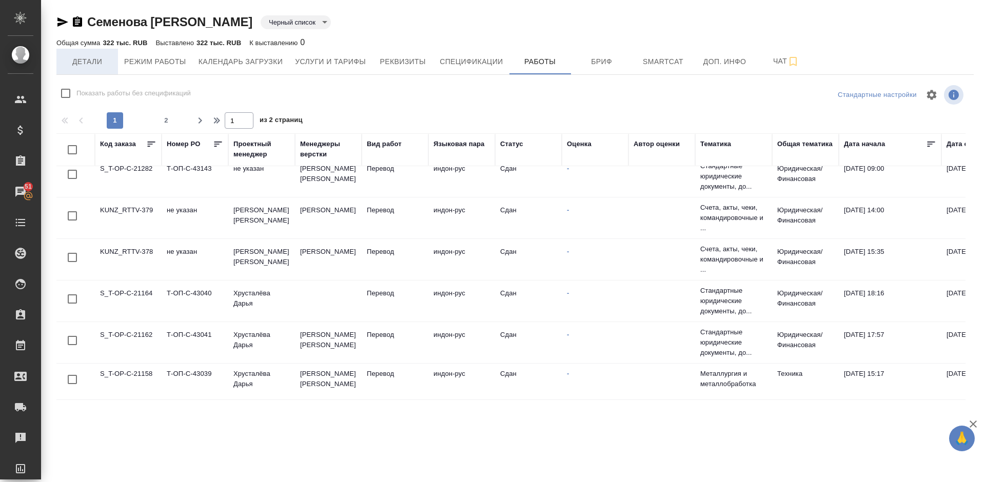
click at [93, 64] on span "Детали" at bounding box center [87, 61] width 49 height 13
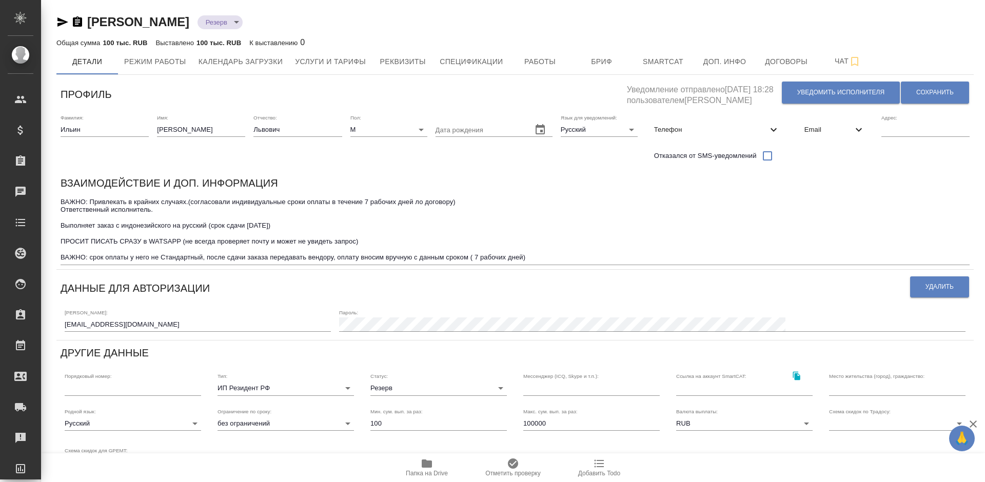
click at [65, 18] on icon "button" at bounding box center [62, 22] width 12 height 12
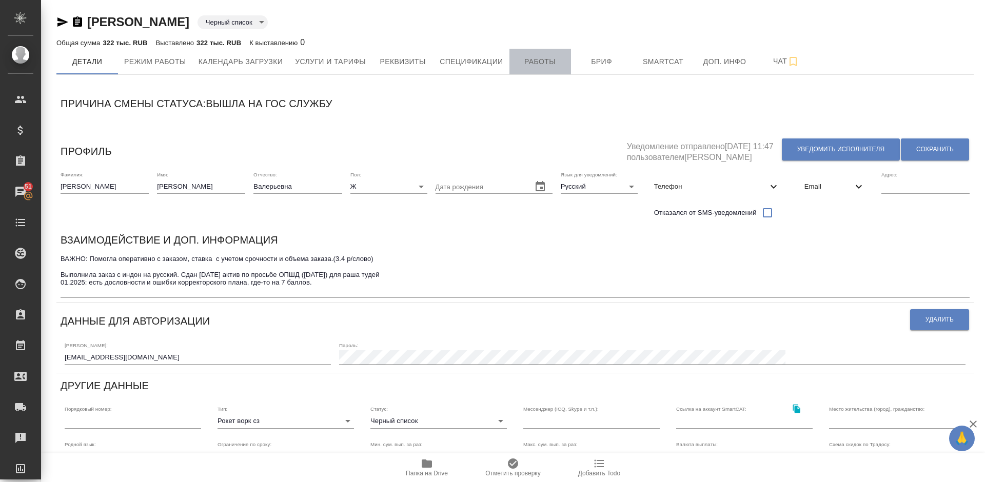
click at [515, 61] on span "Работы" at bounding box center [539, 61] width 49 height 13
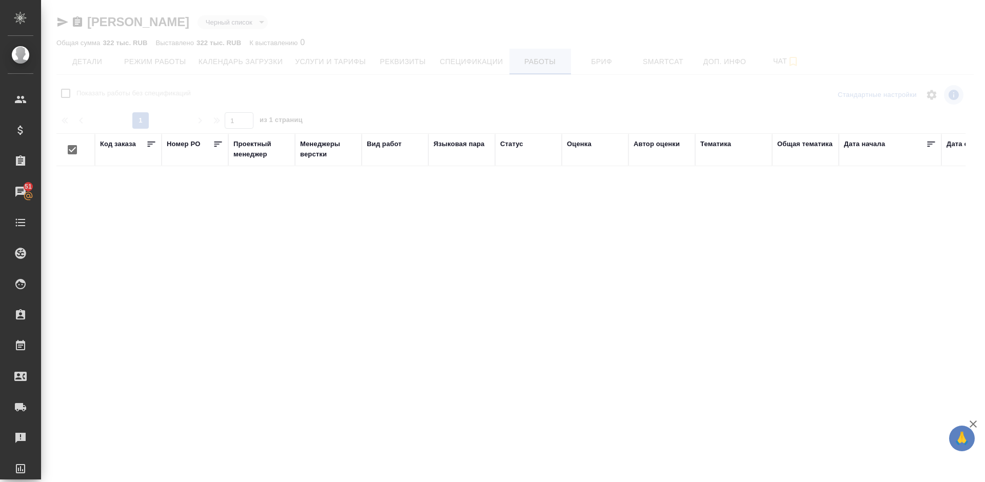
checkbox input "false"
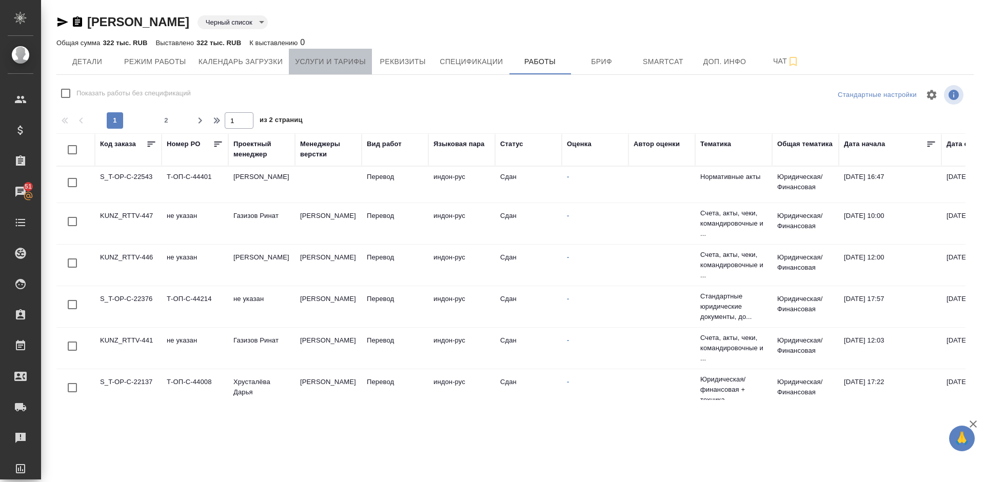
click at [324, 61] on span "Услуги и тарифы" at bounding box center [330, 61] width 71 height 13
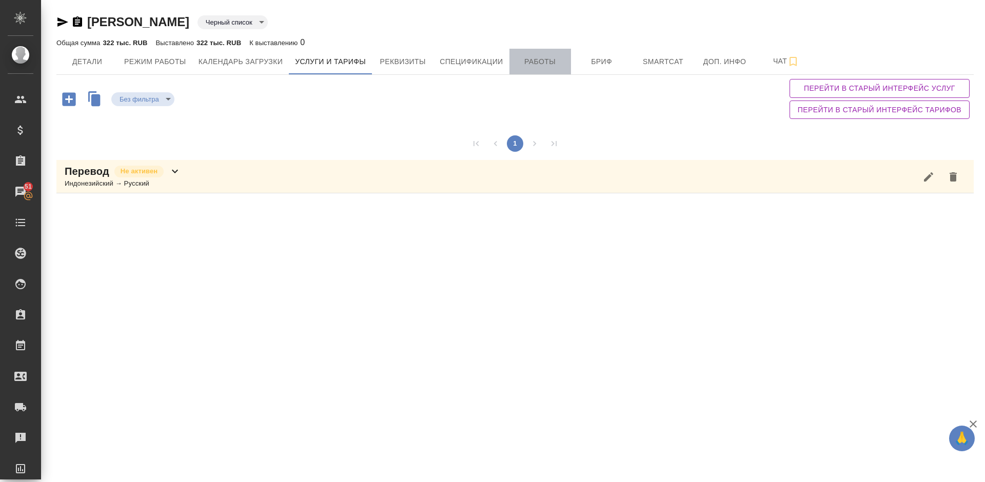
click at [545, 58] on span "Работы" at bounding box center [539, 61] width 49 height 13
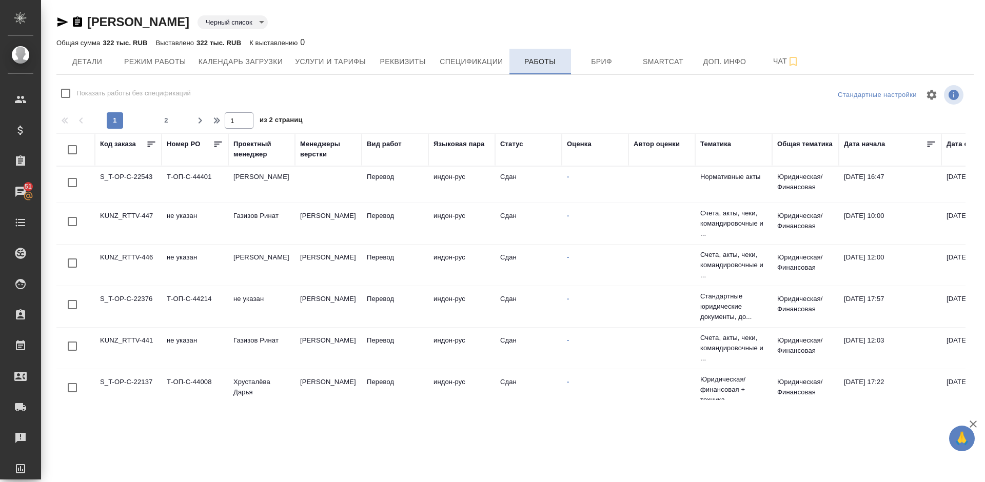
checkbox input "false"
click at [106, 63] on span "Детали" at bounding box center [87, 61] width 49 height 13
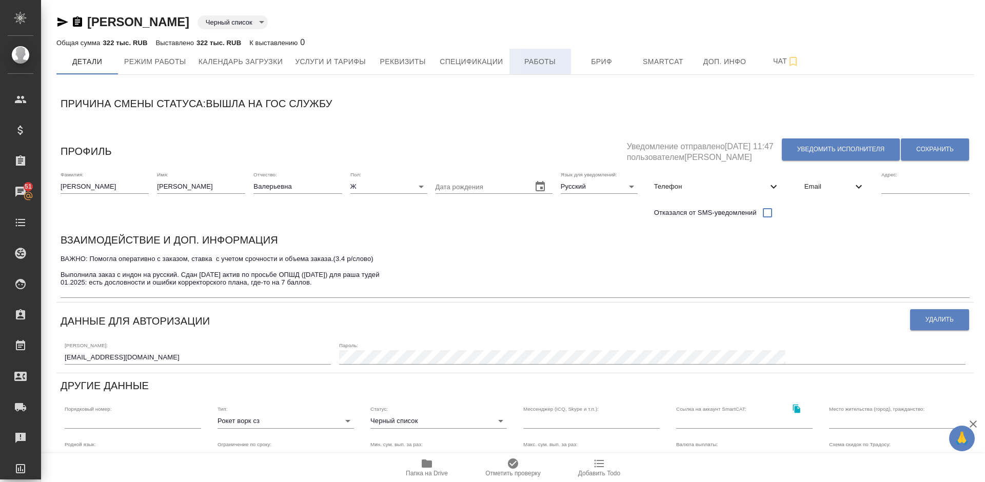
click at [535, 54] on button "Работы" at bounding box center [540, 62] width 62 height 26
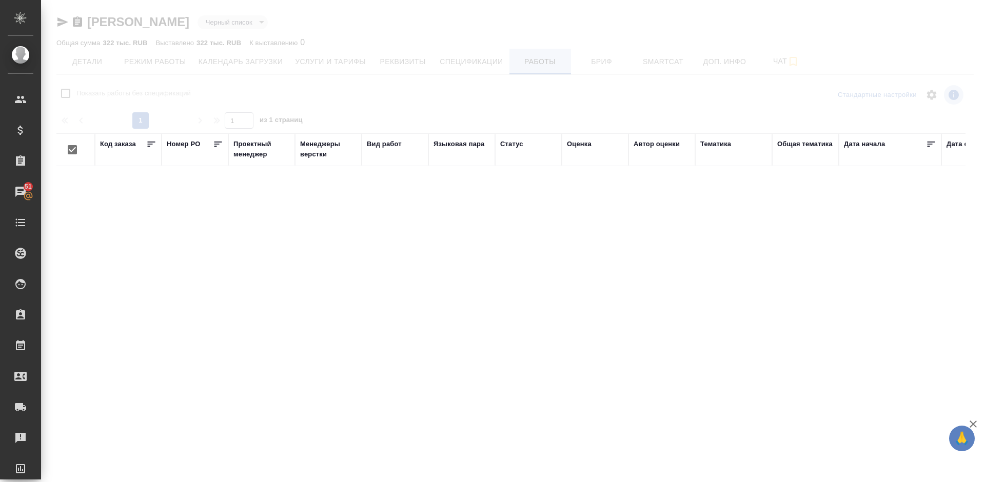
checkbox input "false"
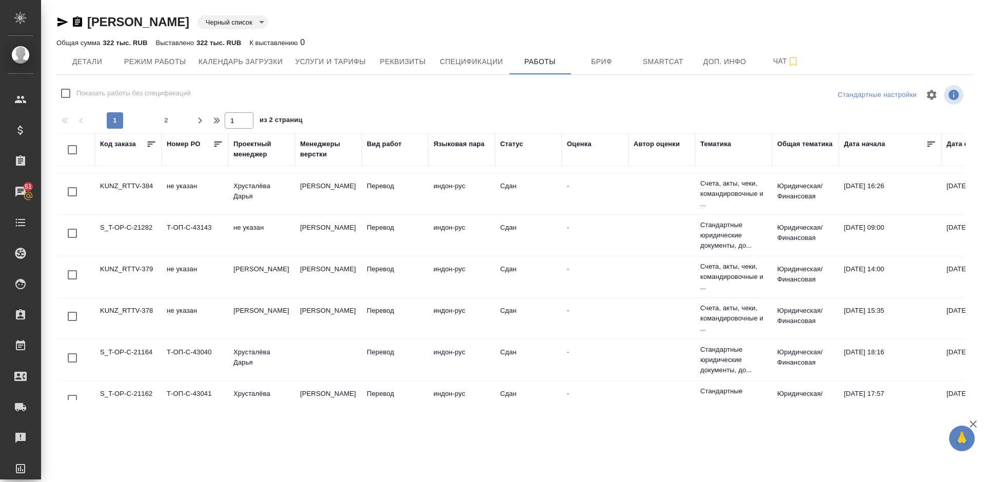
scroll to position [782, 0]
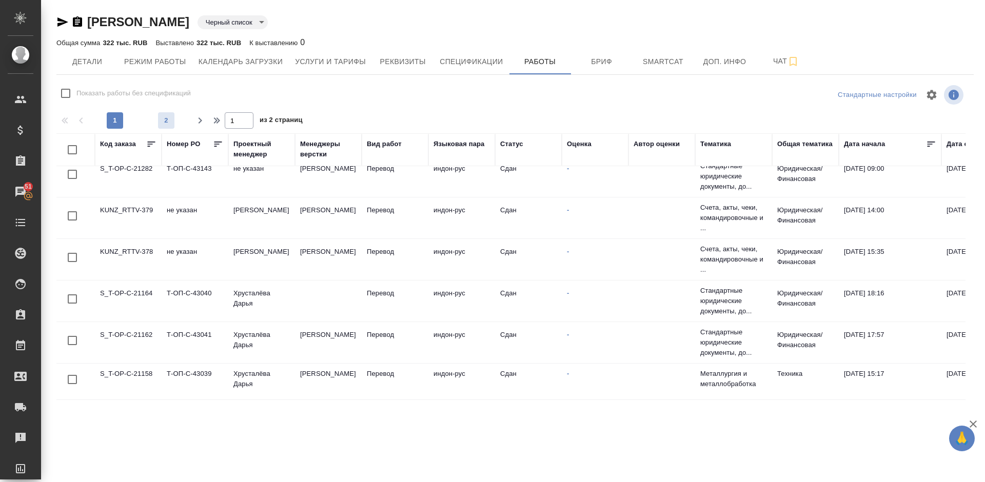
click at [163, 122] on span "2" at bounding box center [166, 120] width 16 height 10
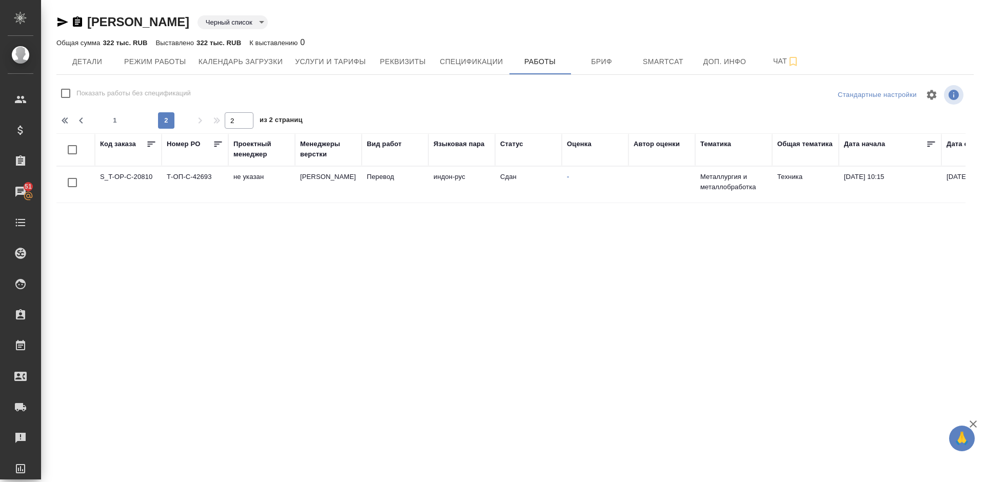
scroll to position [0, 0]
click at [113, 121] on span "1" at bounding box center [115, 120] width 16 height 10
type input "1"
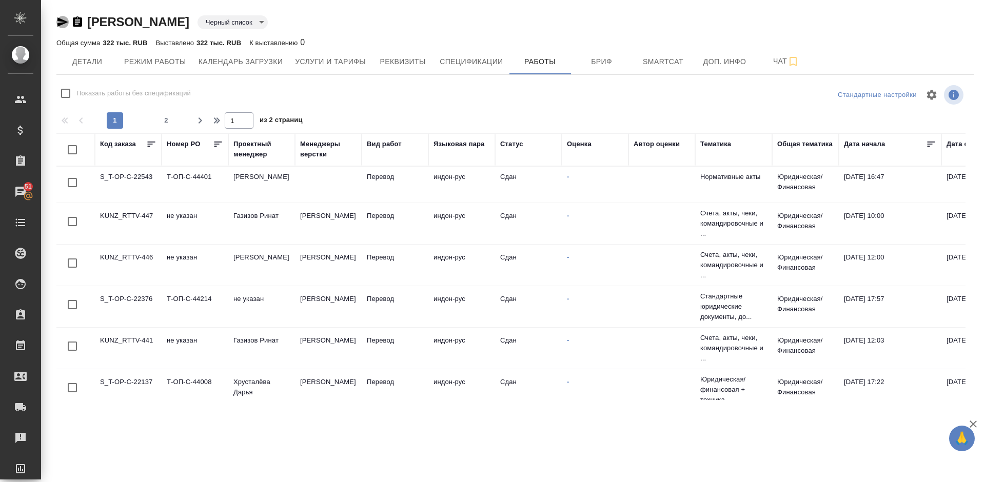
click at [60, 24] on icon "button" at bounding box center [62, 21] width 11 height 9
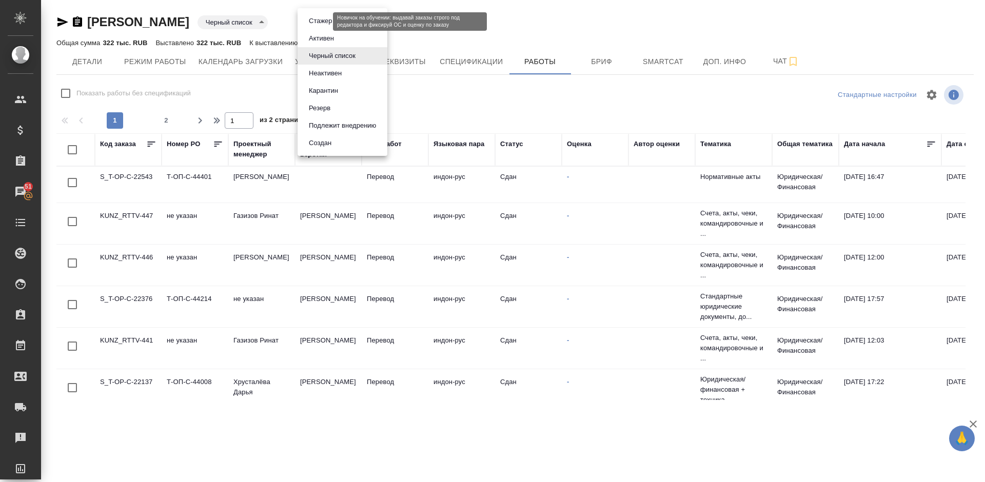
click at [326, 24] on body "🙏 .cls-1 fill:#fff; AWATERA Lazareva Anastasia Клиенты Спецификации Заказы 51 Ч…" at bounding box center [492, 241] width 985 height 482
click at [417, 36] on div at bounding box center [492, 241] width 985 height 482
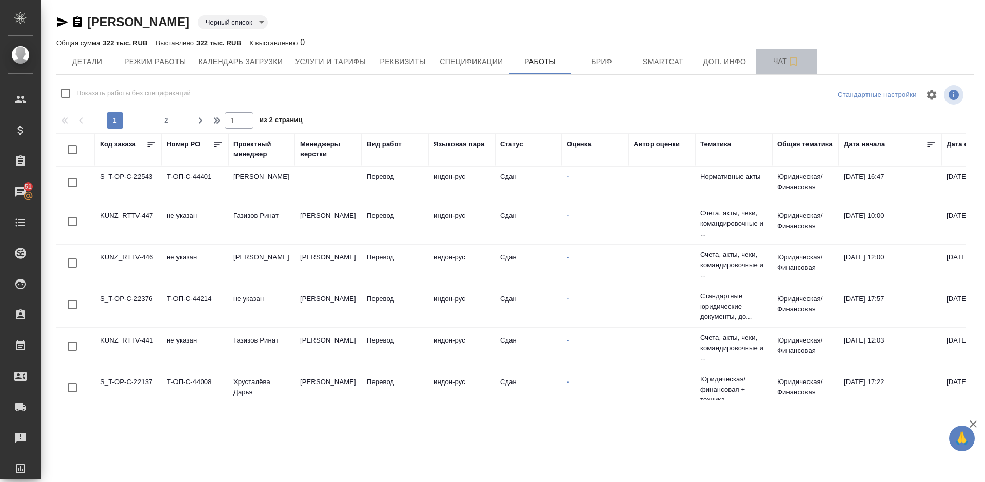
click at [780, 63] on span "Чат" at bounding box center [786, 61] width 49 height 13
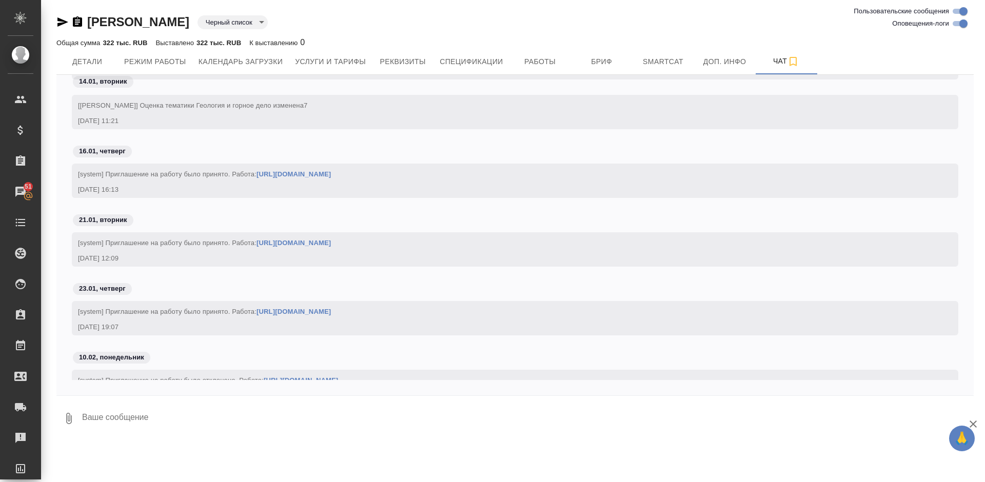
scroll to position [1884, 0]
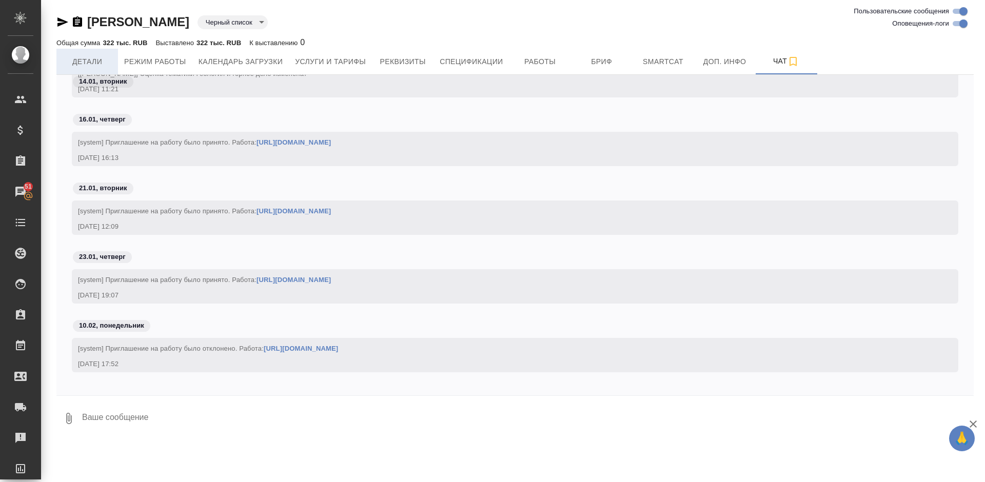
click at [98, 60] on span "Детали" at bounding box center [87, 61] width 49 height 13
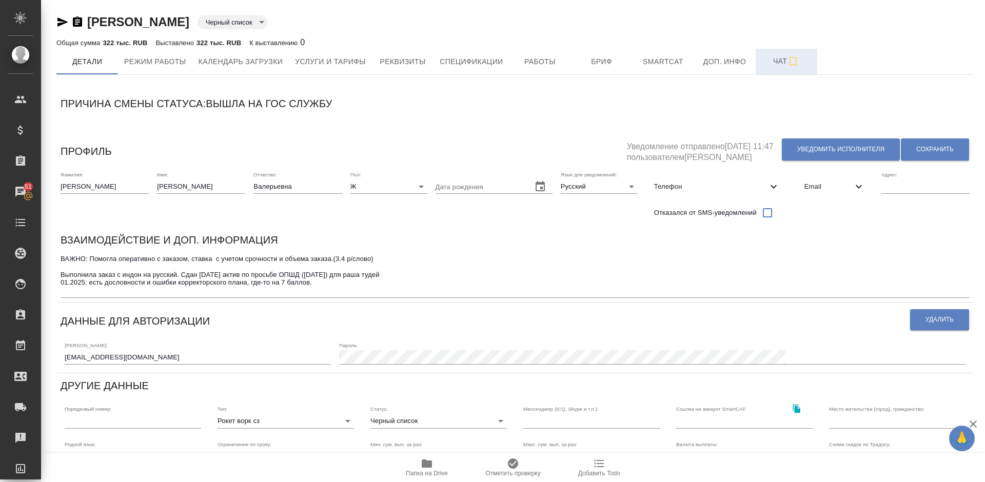
click at [778, 59] on span "Чат" at bounding box center [786, 61] width 49 height 13
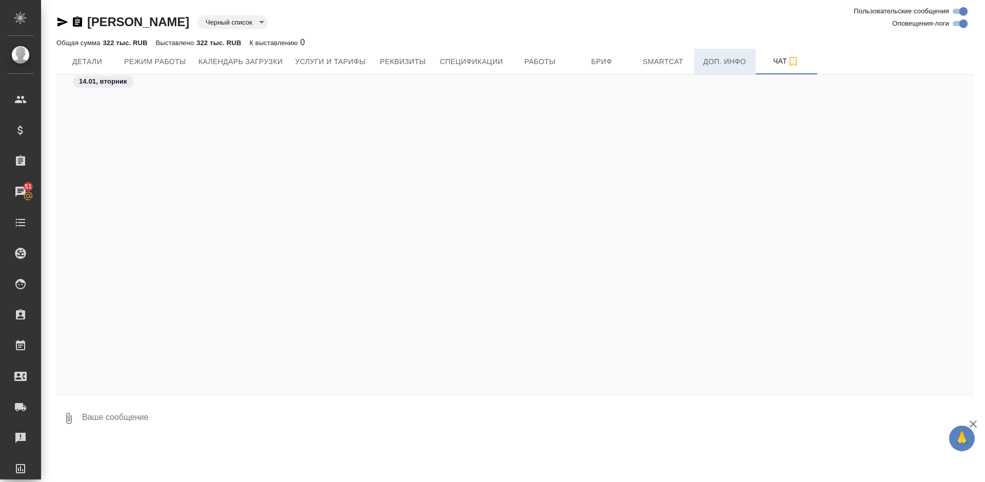
scroll to position [1892, 0]
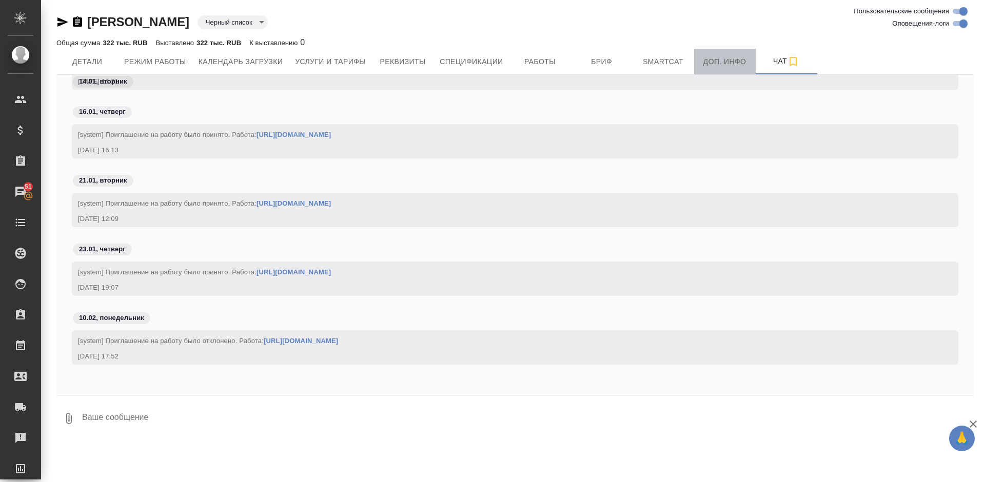
click at [722, 67] on span "Доп. инфо" at bounding box center [724, 61] width 49 height 13
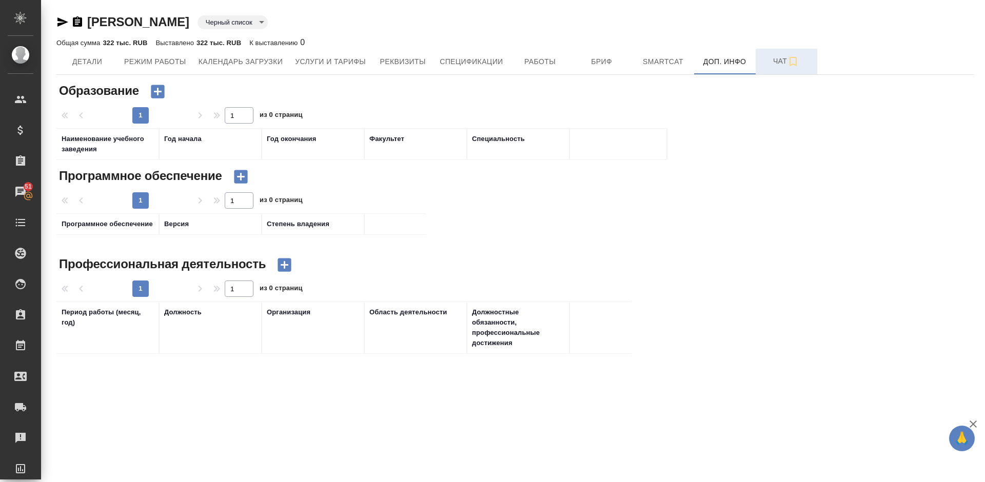
click at [773, 69] on button "Чат" at bounding box center [786, 62] width 62 height 26
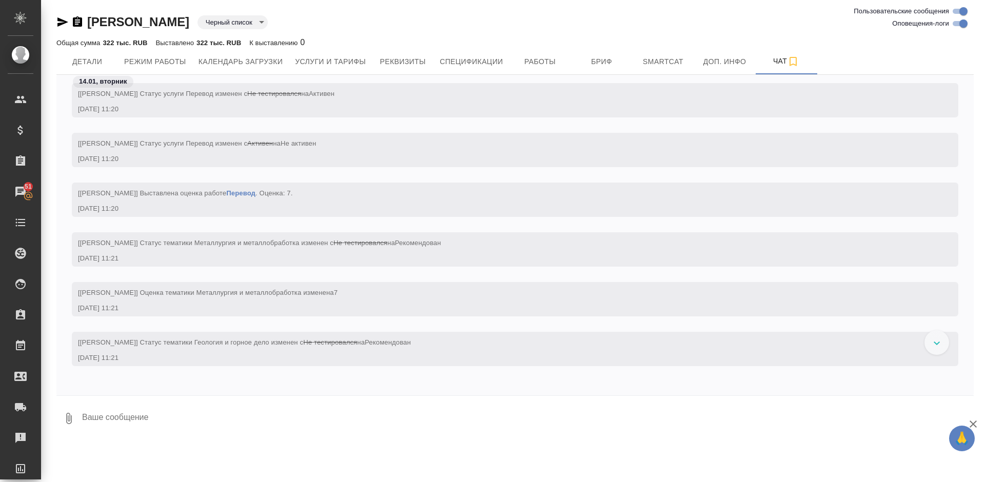
scroll to position [1892, 0]
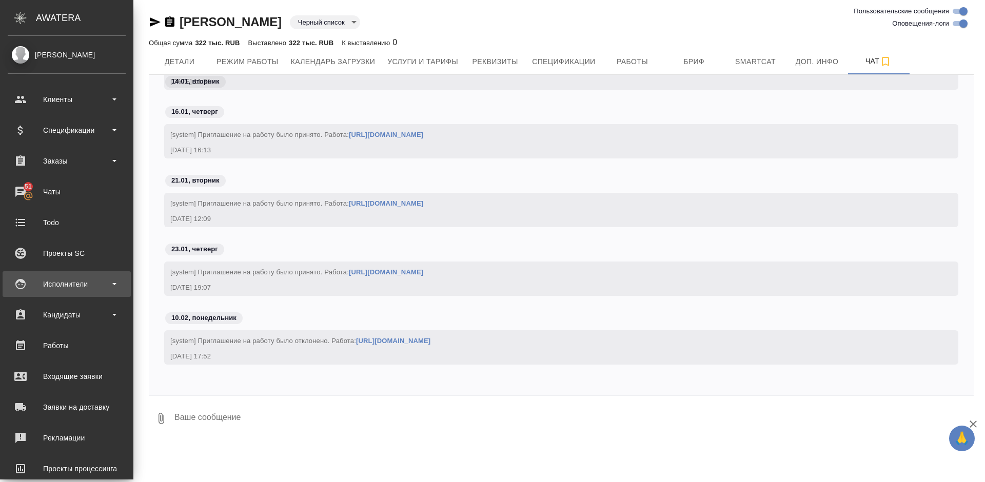
click at [93, 285] on div "Исполнители" at bounding box center [67, 283] width 118 height 15
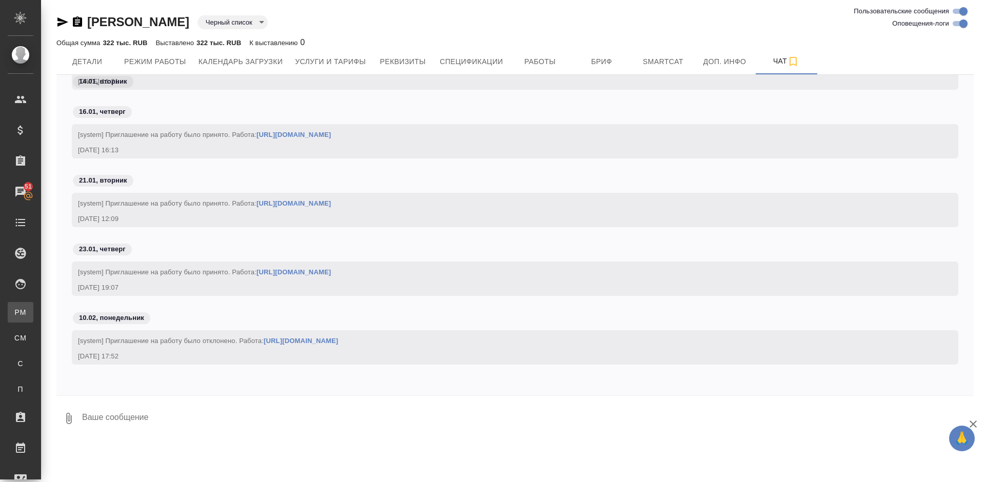
click at [15, 315] on div "Для PM/LQA" at bounding box center [7, 312] width 15 height 10
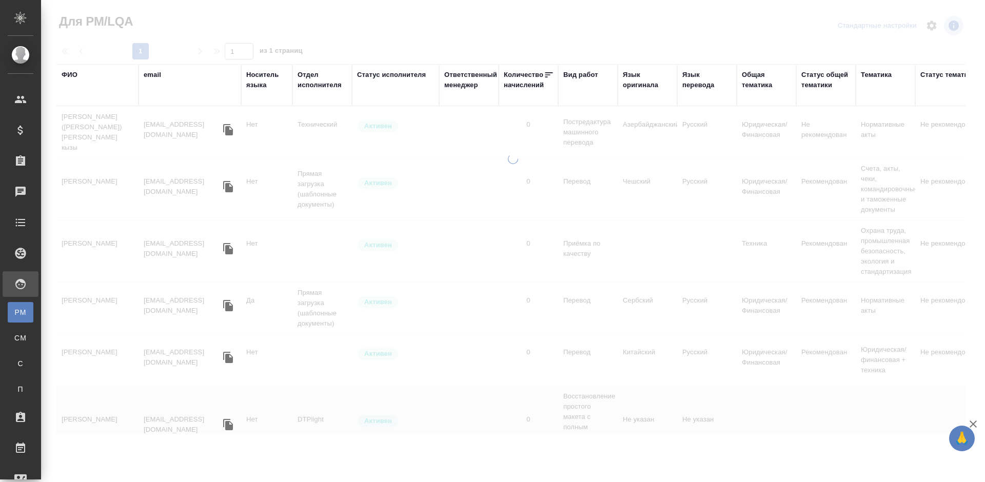
click at [78, 75] on div "ФИО" at bounding box center [98, 75] width 72 height 10
click at [74, 74] on div "ФИО" at bounding box center [70, 75] width 16 height 10
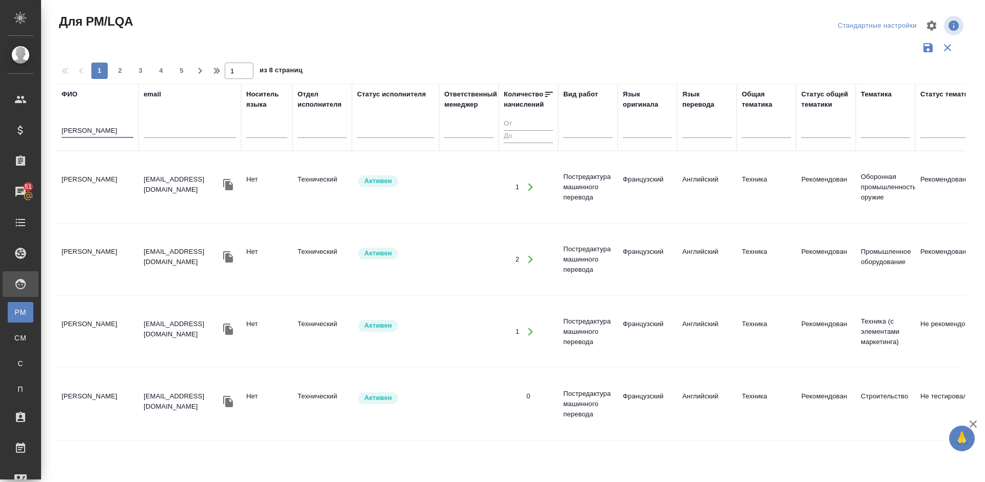
type input "[PERSON_NAME]"
click at [121, 188] on td "[PERSON_NAME]" at bounding box center [97, 187] width 82 height 36
